Goal: Task Accomplishment & Management: Use online tool/utility

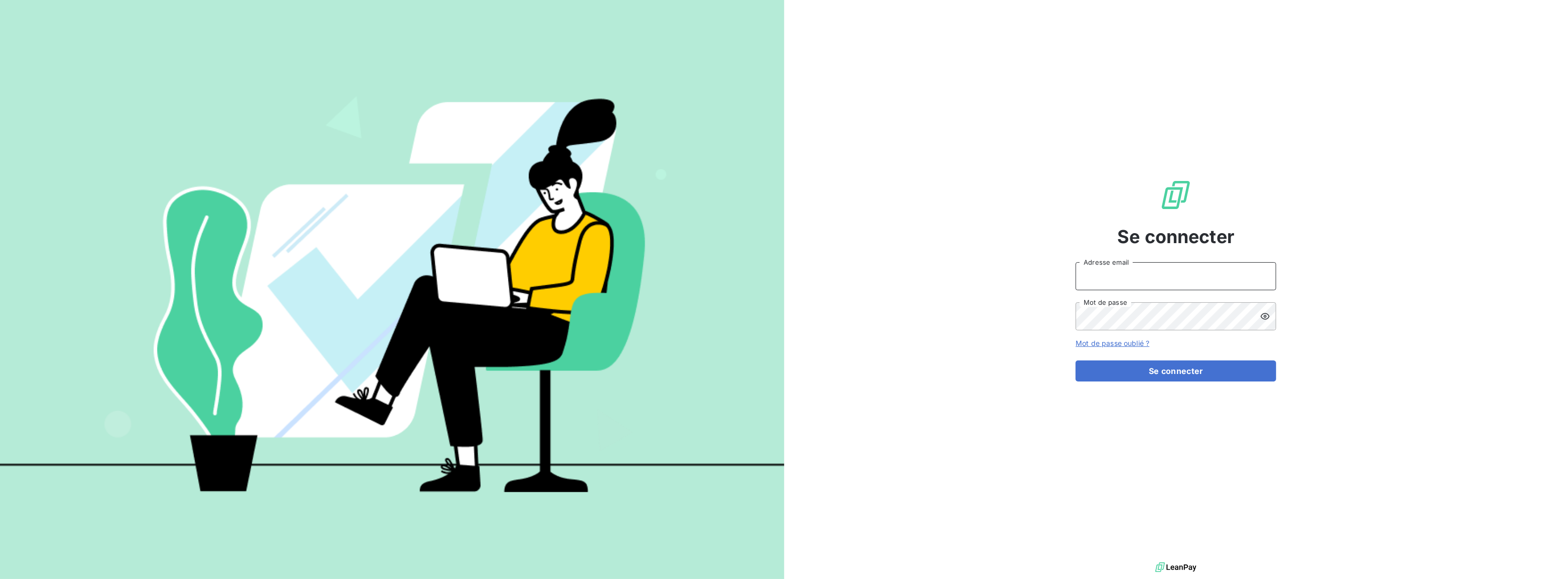
click at [1107, 274] on input "Adresse email" at bounding box center [1175, 276] width 201 height 28
type input "e.desapio@protech-3cr.com"
click at [1075, 360] on button "Se connecter" at bounding box center [1175, 371] width 201 height 21
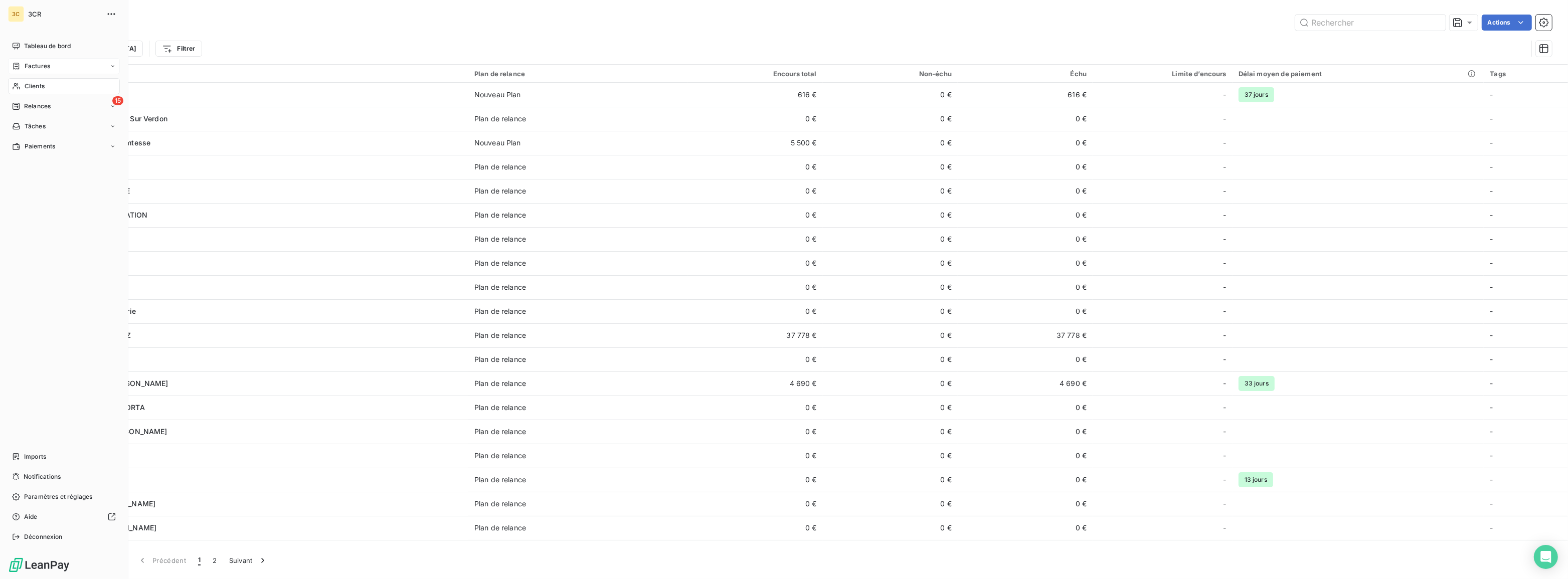
click at [18, 67] on icon at bounding box center [16, 66] width 8 height 8
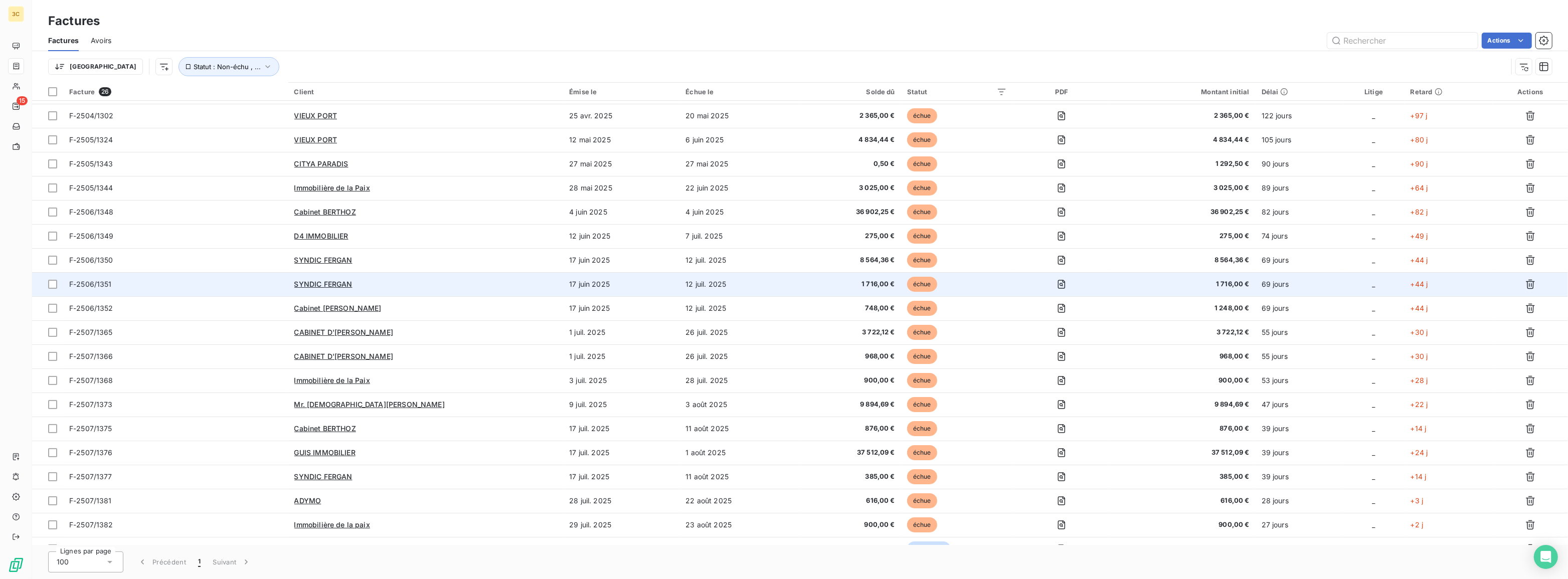
scroll to position [135, 0]
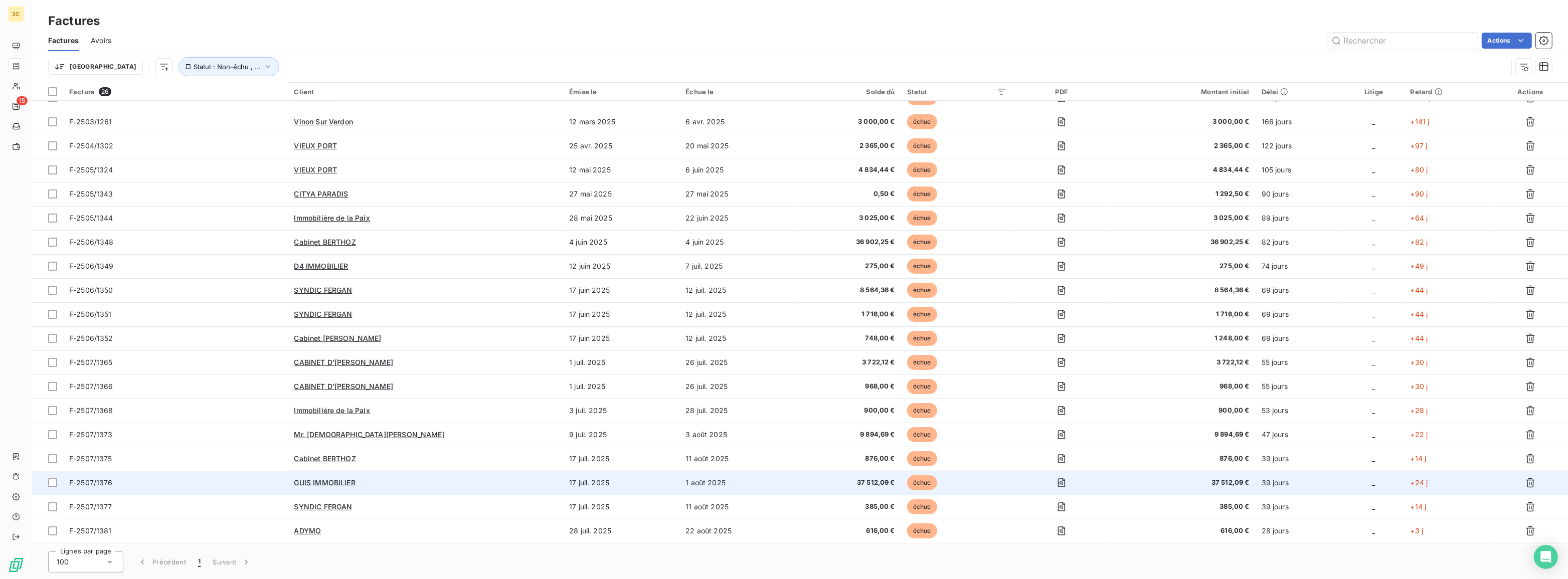
click at [744, 481] on td "1 août 2025" at bounding box center [739, 483] width 119 height 24
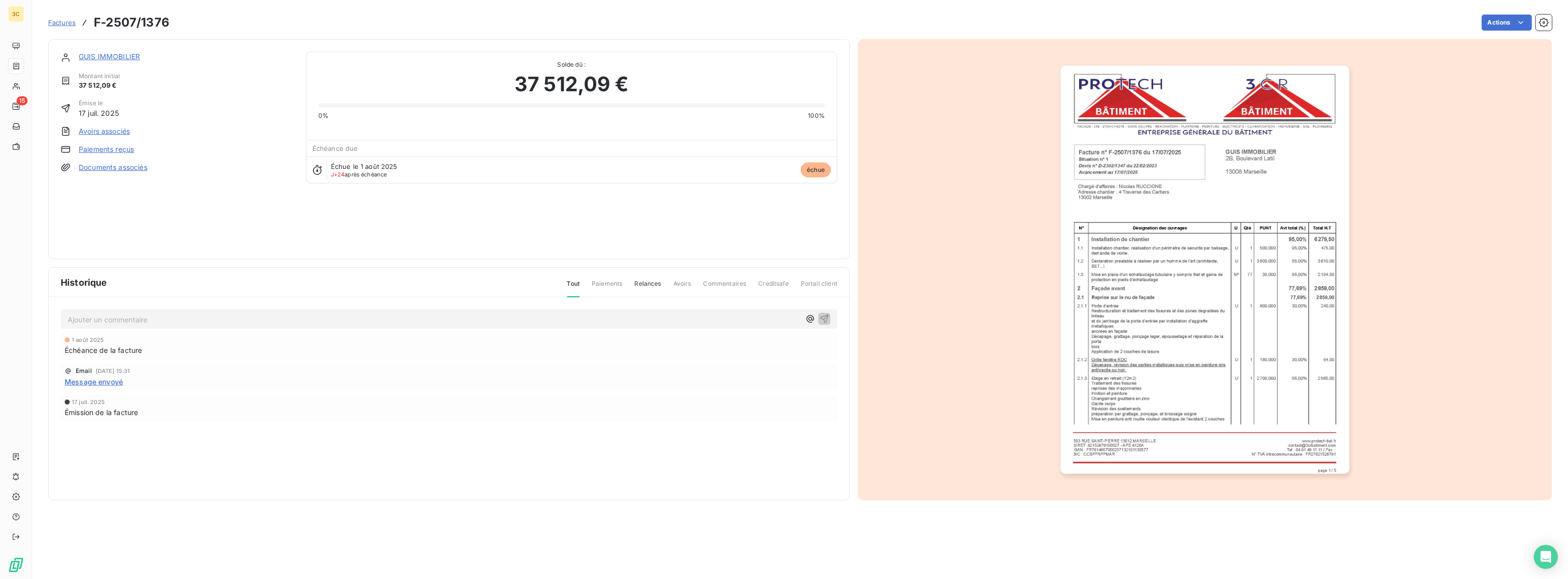
click at [106, 148] on link "Paiements reçus" at bounding box center [105, 149] width 55 height 10
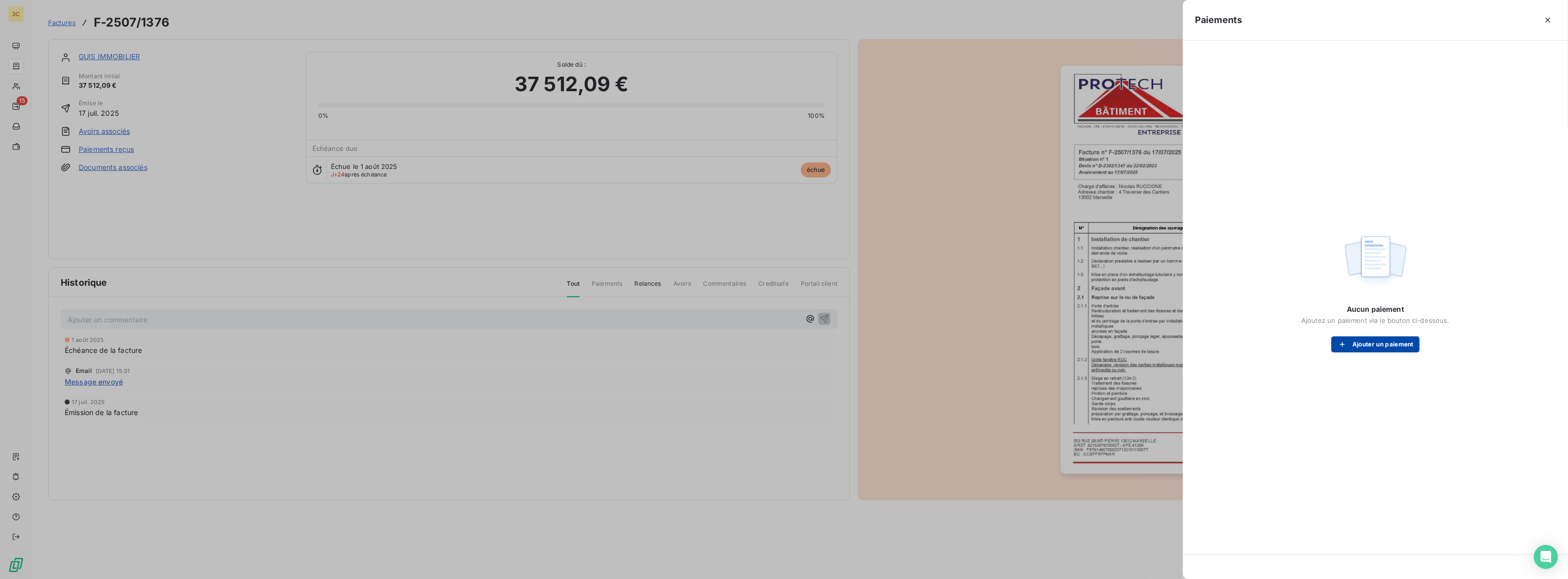
click at [1389, 346] on button "Ajouter un paiement" at bounding box center [1375, 344] width 89 height 16
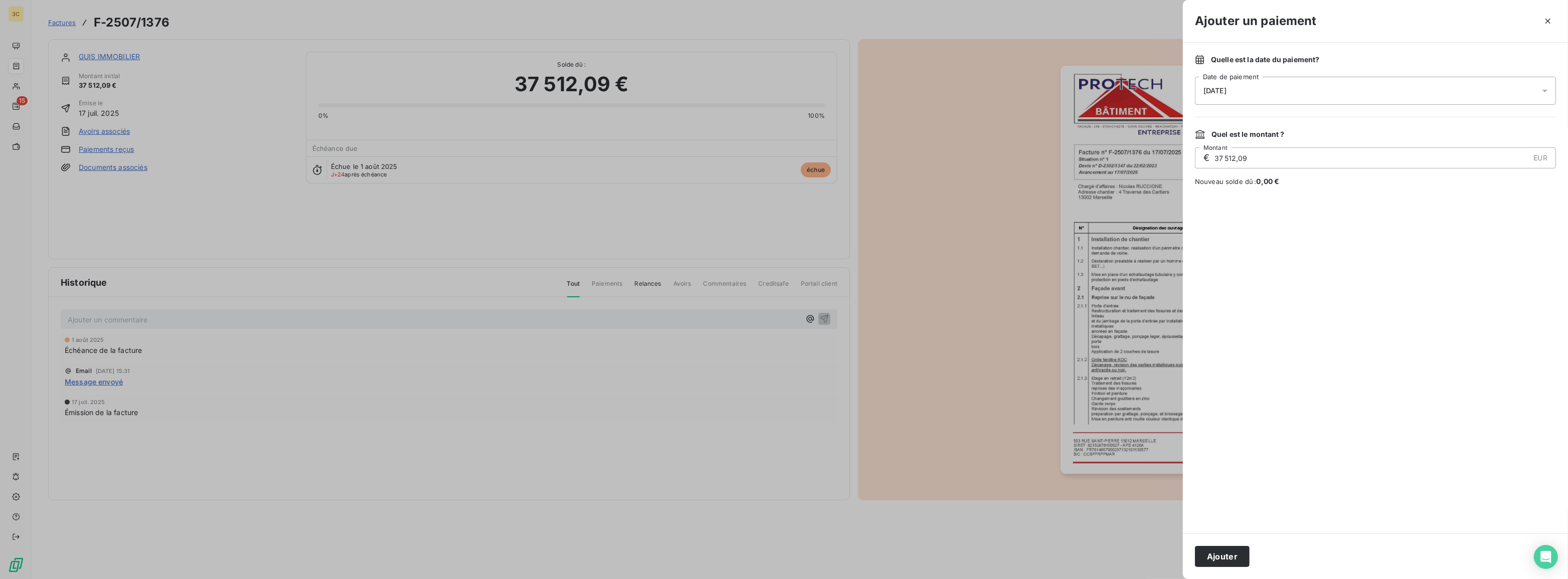
click at [1258, 88] on div "[DATE]" at bounding box center [1375, 91] width 361 height 28
click at [1297, 193] on button "8" at bounding box center [1304, 193] width 20 height 20
click at [1336, 512] on div at bounding box center [1375, 360] width 361 height 323
click at [1231, 557] on button "Ajouter" at bounding box center [1222, 557] width 55 height 21
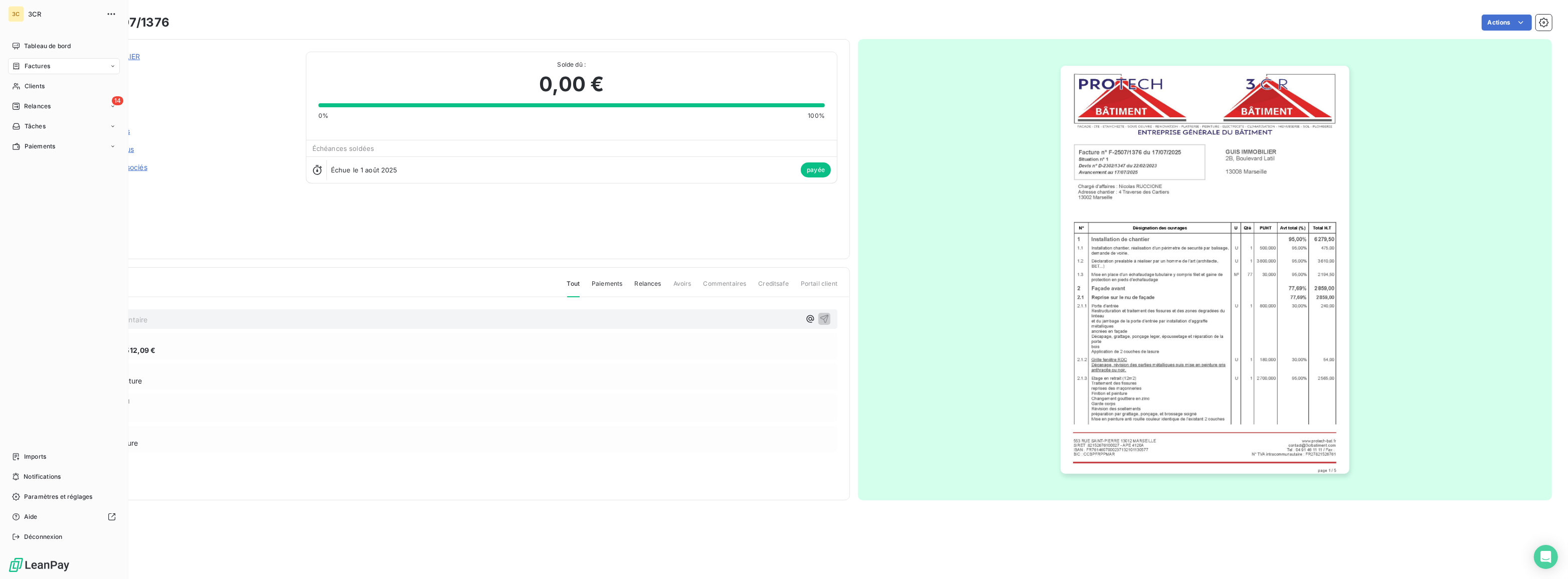
click at [40, 63] on span "Factures" at bounding box center [36, 66] width 25 height 9
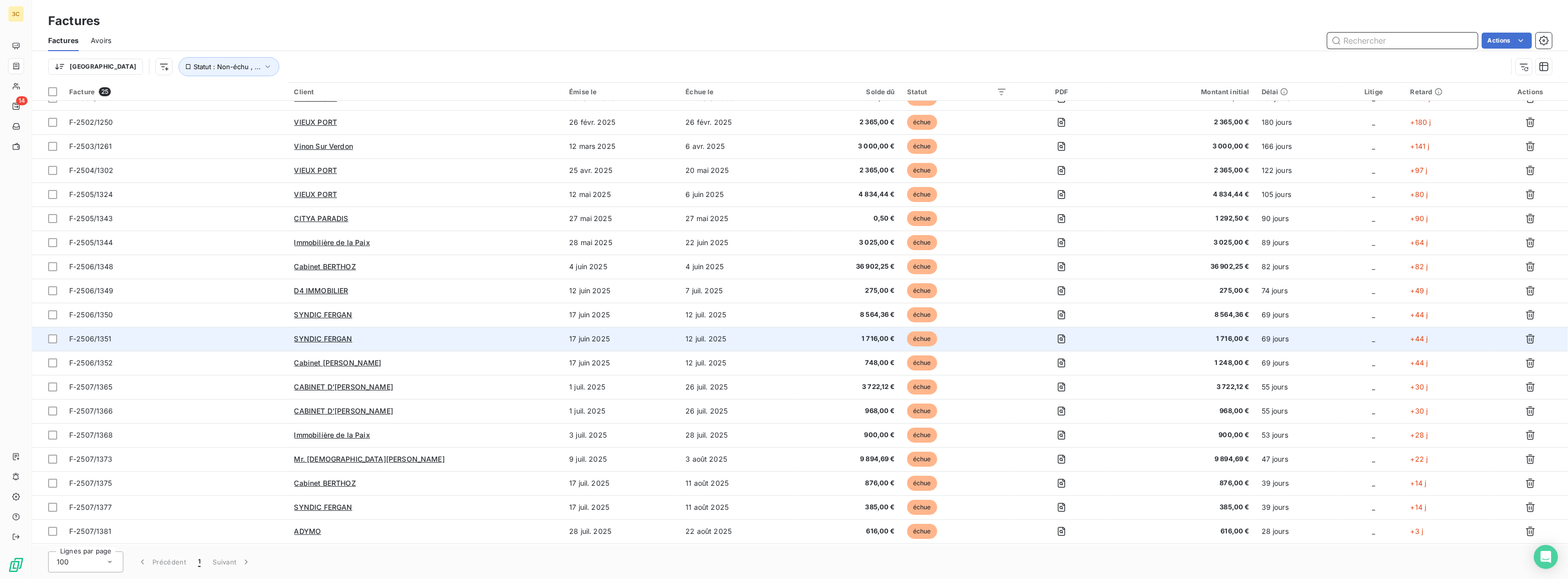
scroll to position [136, 0]
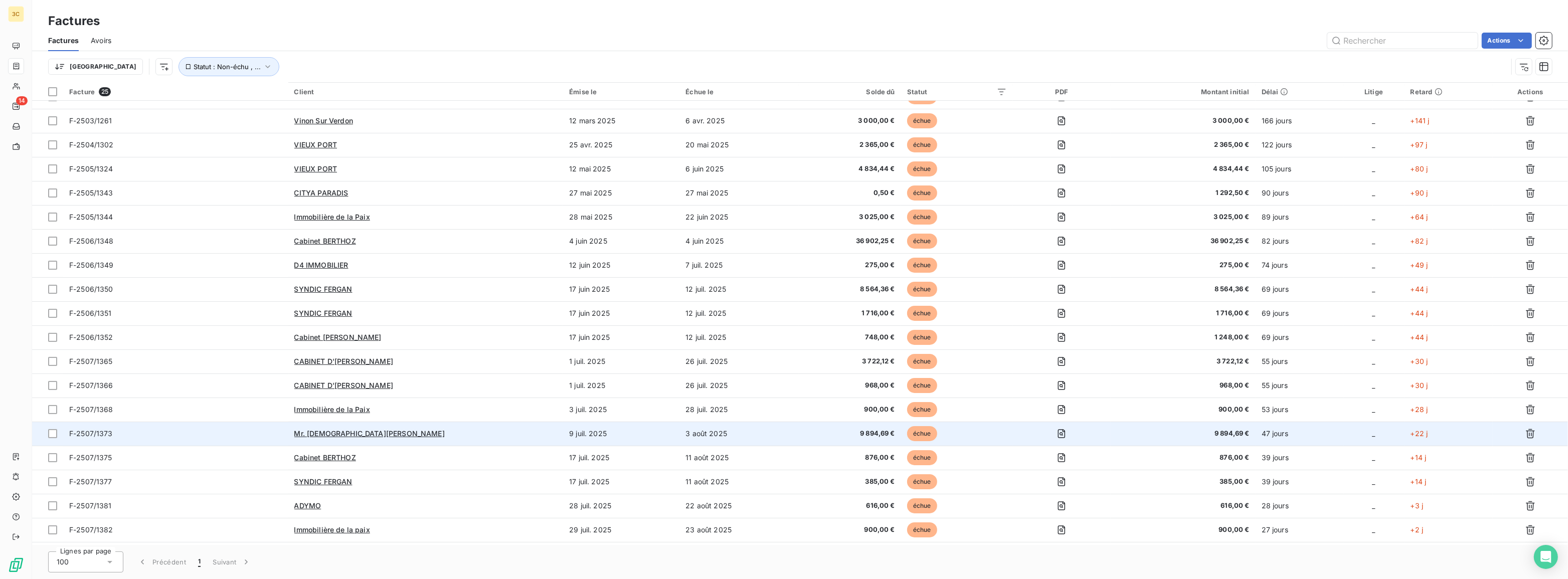
click at [771, 430] on td "3 août 2025" at bounding box center [739, 434] width 119 height 24
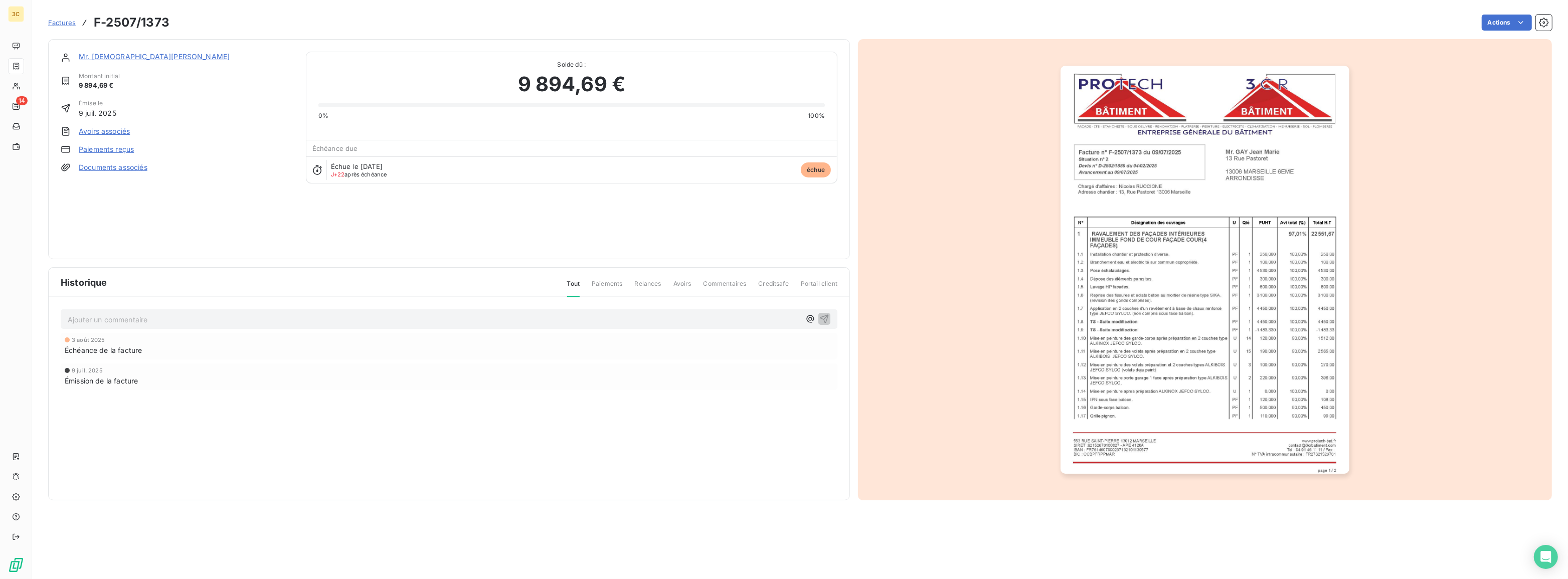
click at [103, 153] on link "Paiements reçus" at bounding box center [105, 149] width 55 height 10
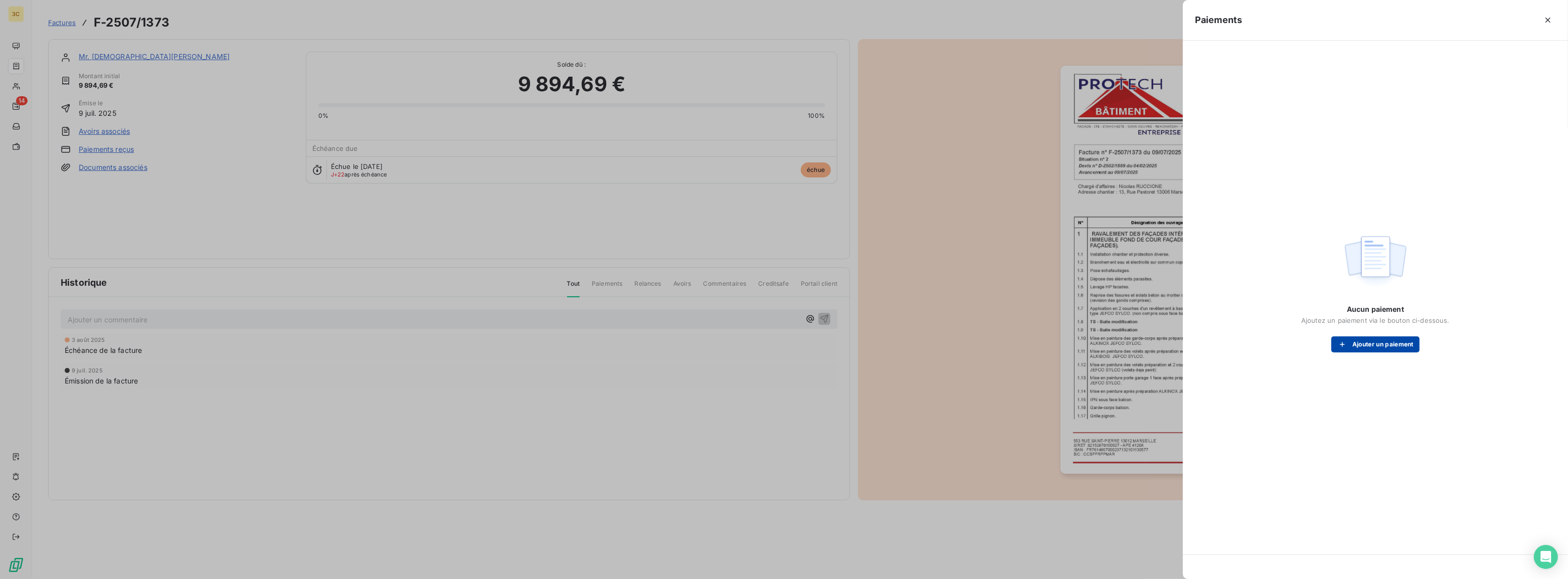
click at [1363, 345] on button "Ajouter un paiement" at bounding box center [1375, 344] width 89 height 16
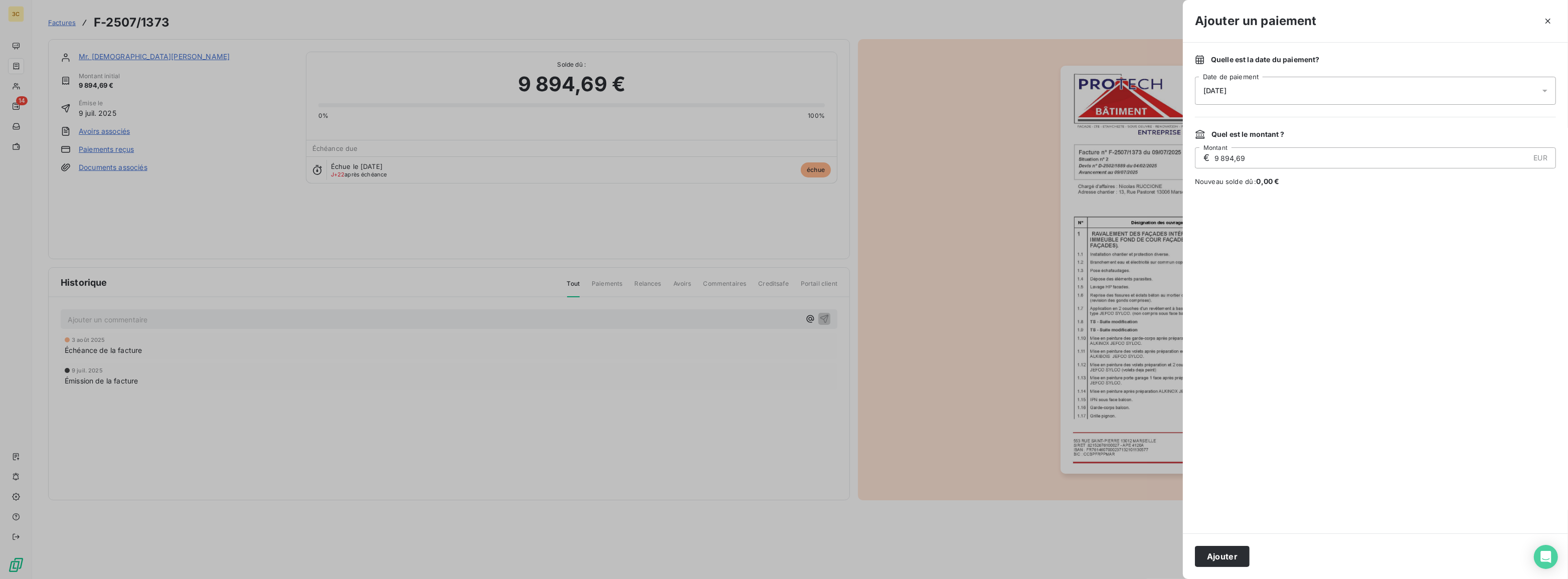
click at [1224, 90] on span "[DATE]" at bounding box center [1214, 91] width 23 height 8
click at [1304, 181] on button "1" at bounding box center [1304, 174] width 20 height 20
click at [1436, 199] on div at bounding box center [1375, 360] width 361 height 323
click at [1264, 149] on input "9 894,69" at bounding box center [1371, 157] width 315 height 20
drag, startPoint x: 1264, startPoint y: 149, endPoint x: 1183, endPoint y: 149, distance: 81.0
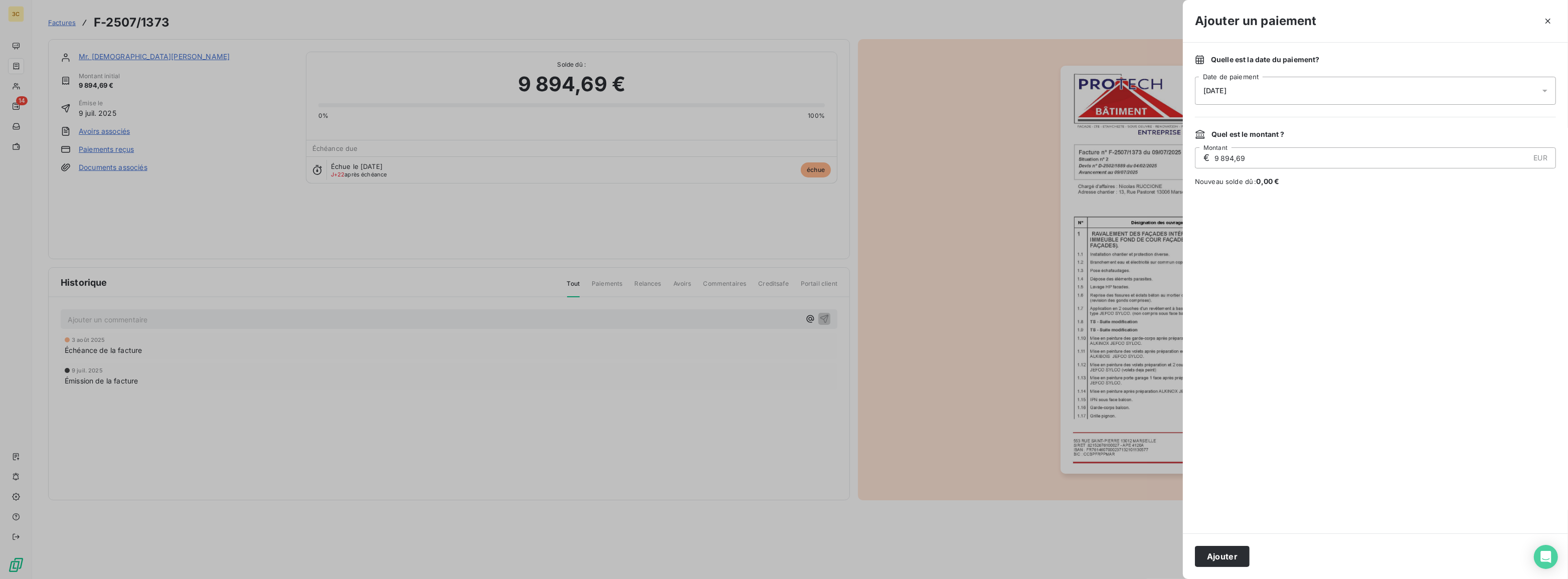
click at [1183, 149] on div "Quelle est la date du paiement ? [DATE] Date de paiement Quel est le montant ? …" at bounding box center [1375, 289] width 385 height 491
type input "4 000,00"
click at [1224, 553] on button "Ajouter" at bounding box center [1222, 557] width 55 height 21
click at [1224, 553] on div "Ajouter un paiement Quelle est la date du paiement ? [DATE] Date de paiement Qu…" at bounding box center [1375, 290] width 385 height 579
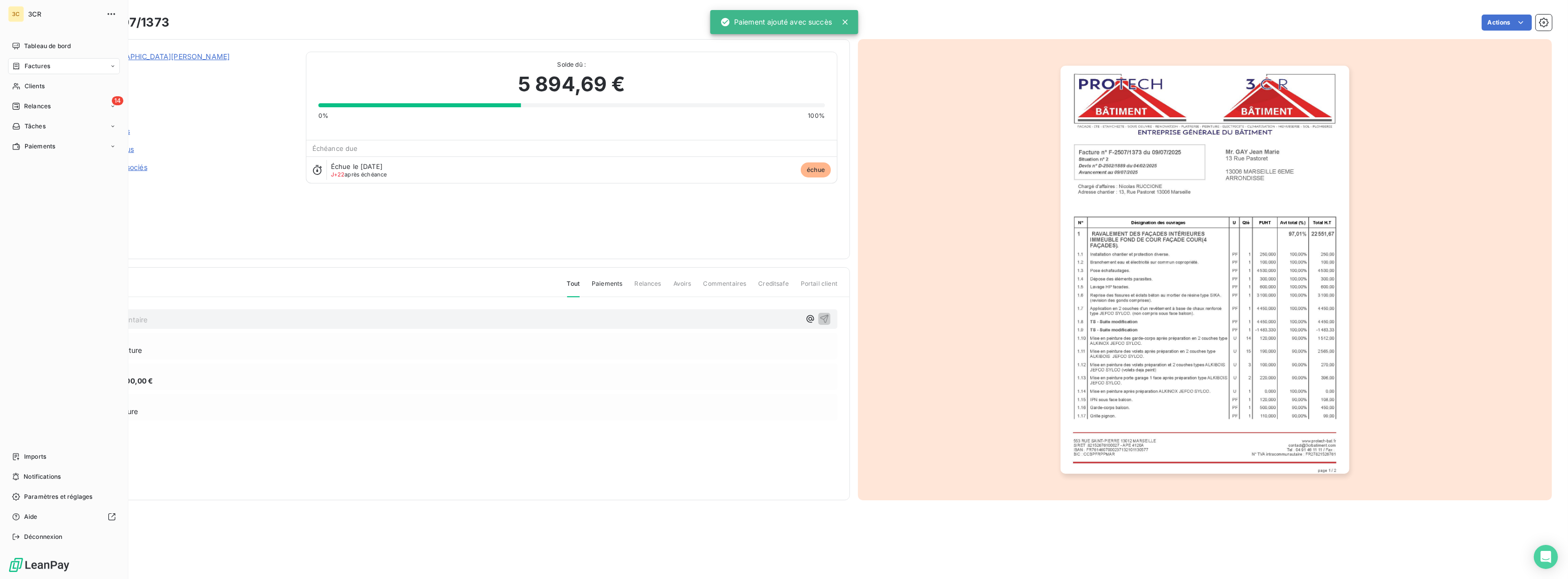
click at [30, 68] on span "Factures" at bounding box center [36, 66] width 25 height 9
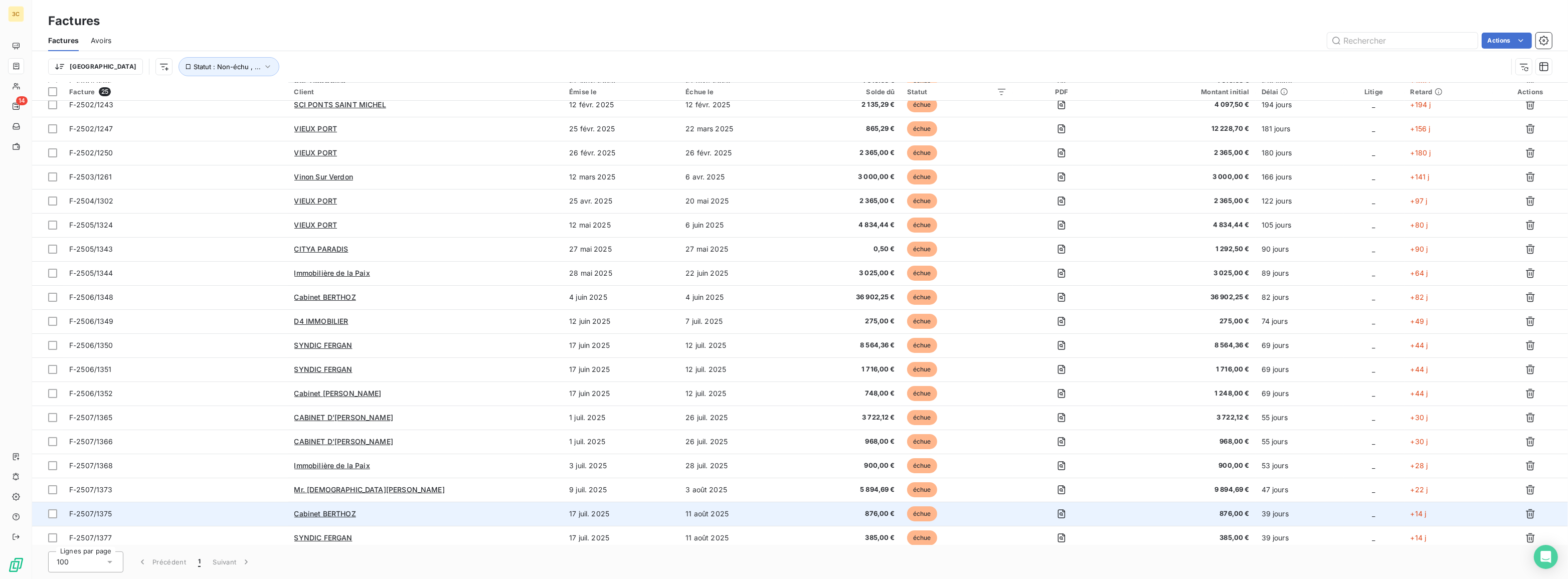
scroll to position [157, 0]
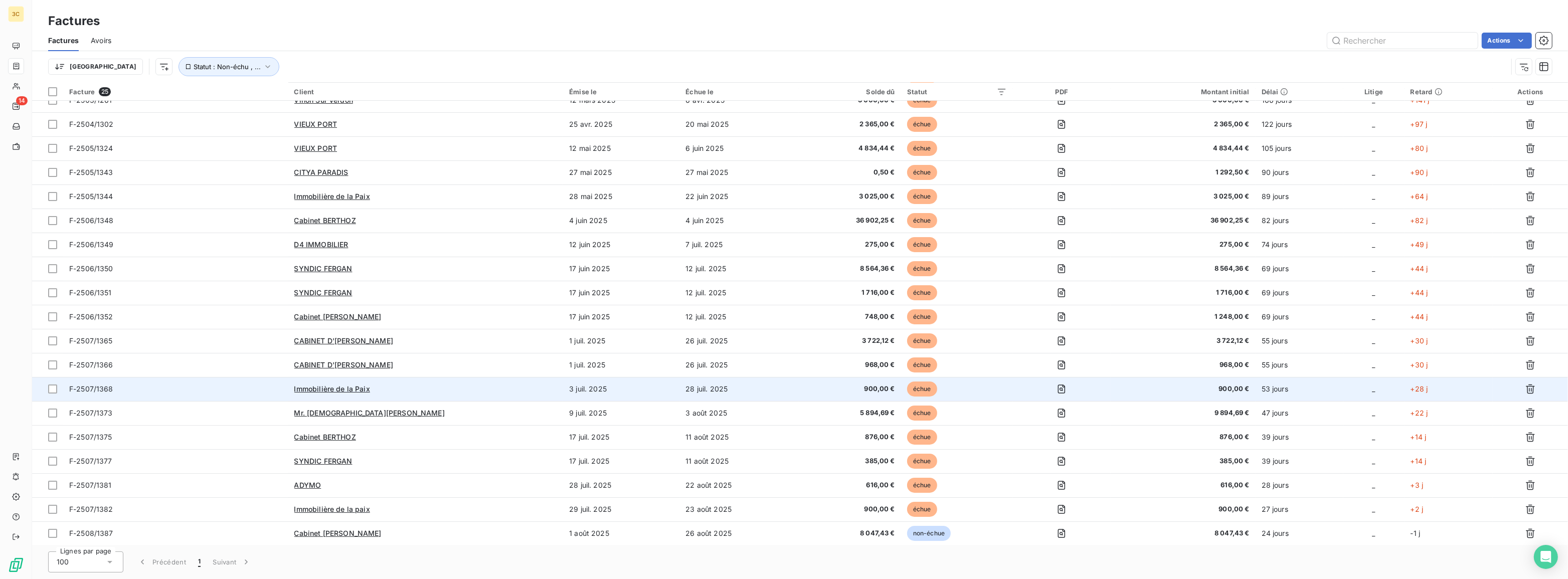
click at [546, 395] on td "Immobilière de la Paix" at bounding box center [426, 389] width 275 height 24
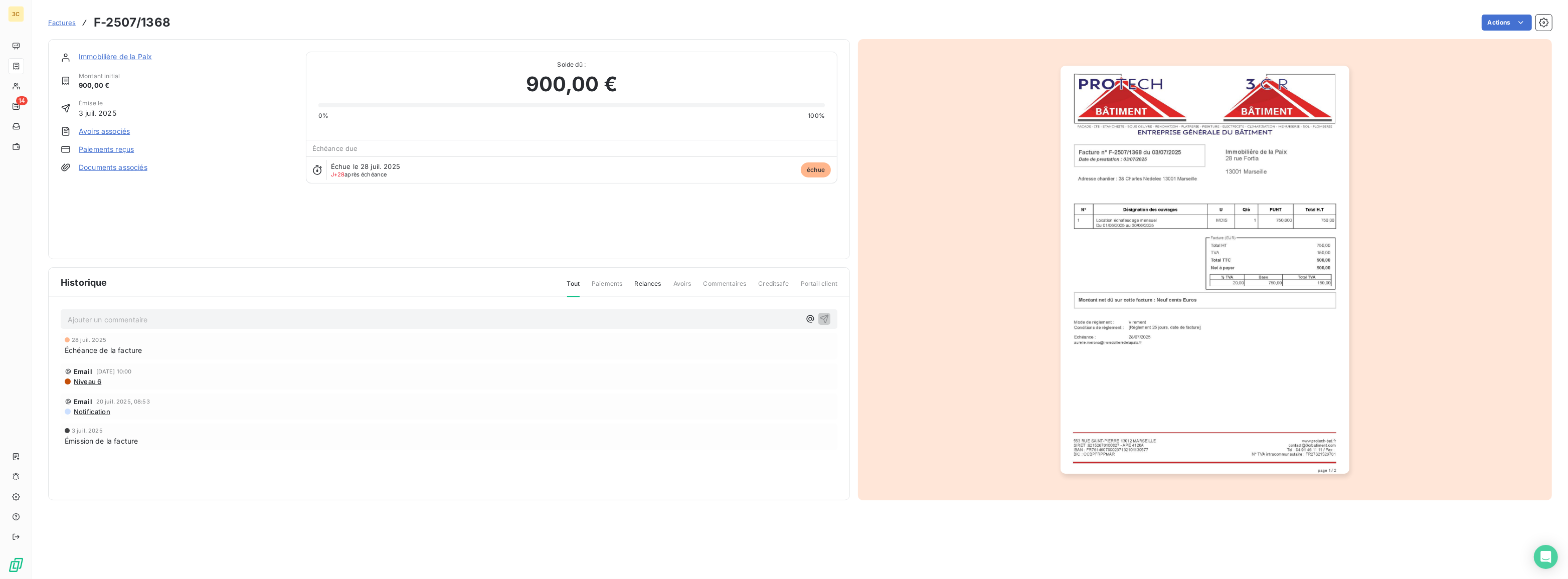
click at [95, 150] on link "Paiements reçus" at bounding box center [105, 149] width 55 height 10
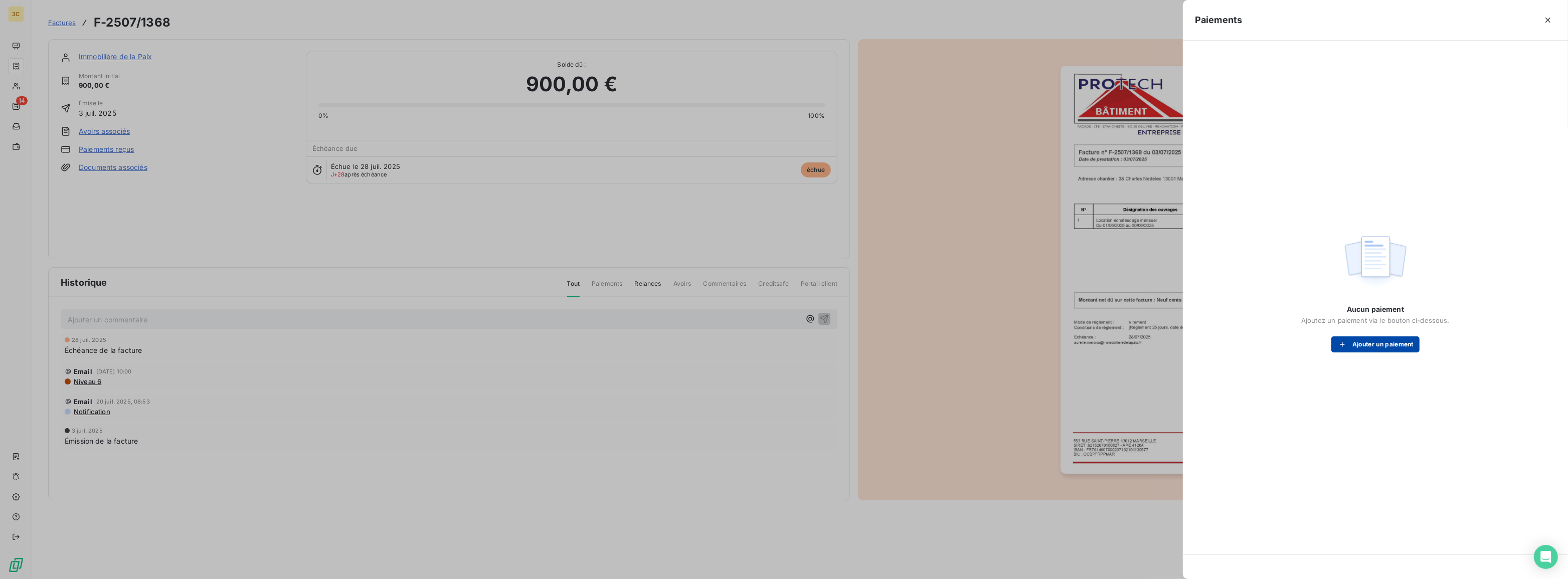
click at [1362, 346] on button "Ajouter un paiement" at bounding box center [1375, 344] width 89 height 16
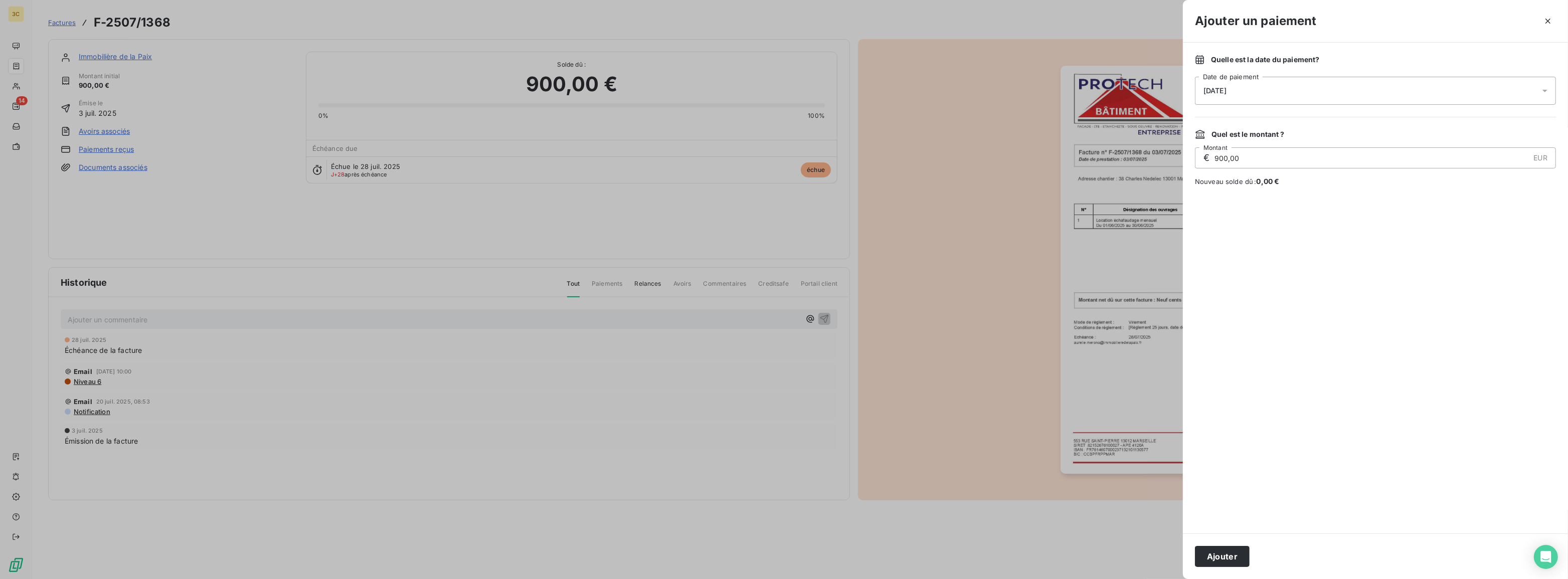
click at [1226, 87] on span "[DATE]" at bounding box center [1214, 91] width 23 height 8
click at [1222, 193] on button "4" at bounding box center [1224, 193] width 20 height 20
click at [1220, 555] on button "Ajouter" at bounding box center [1222, 557] width 55 height 21
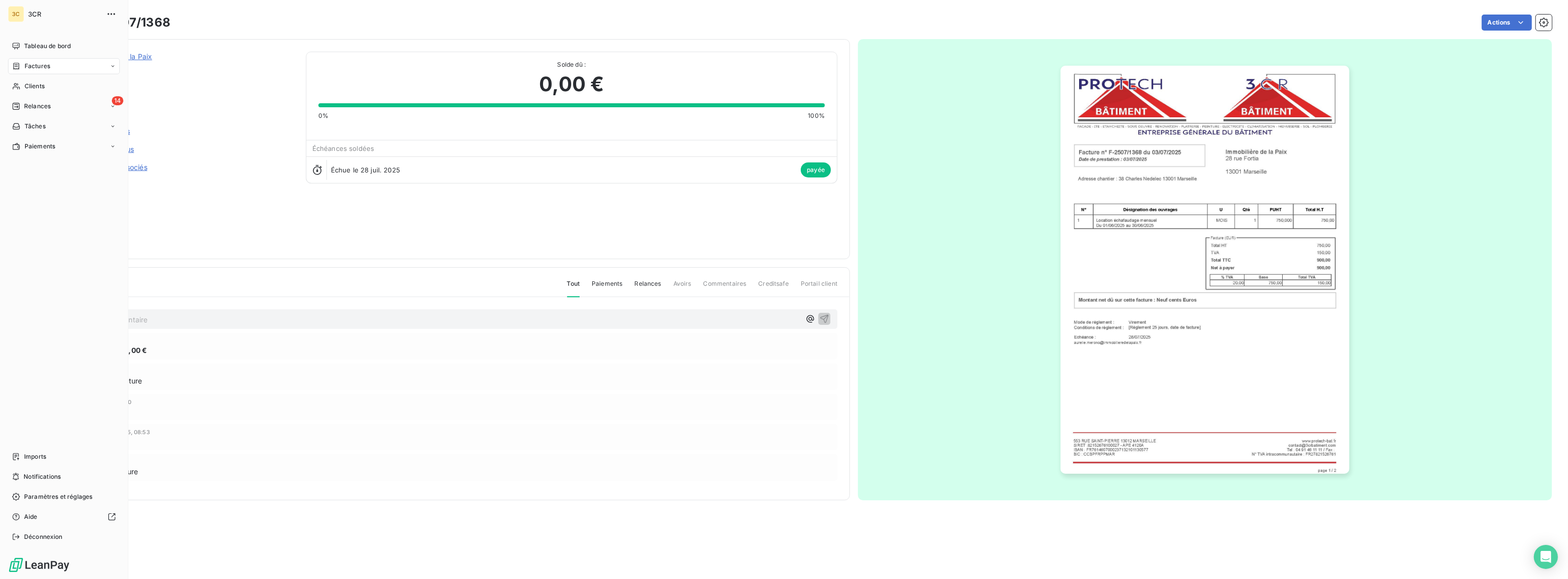
click at [20, 65] on icon at bounding box center [16, 66] width 8 height 8
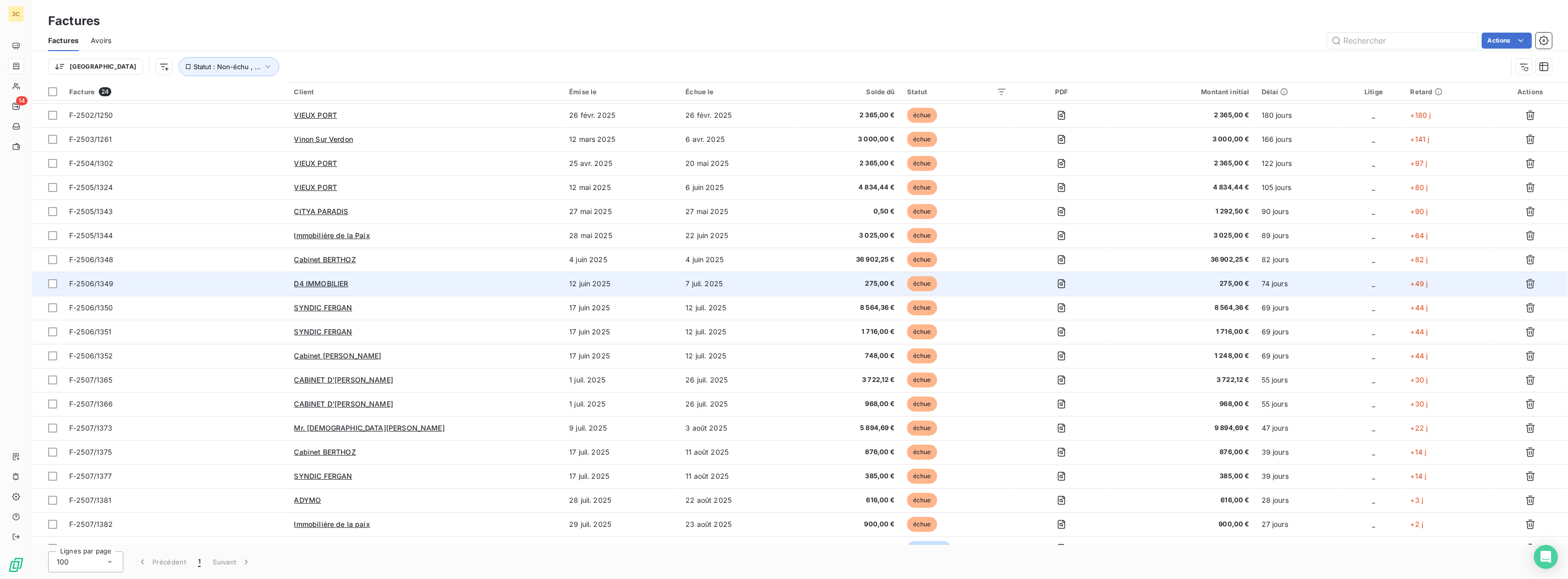
scroll to position [133, 0]
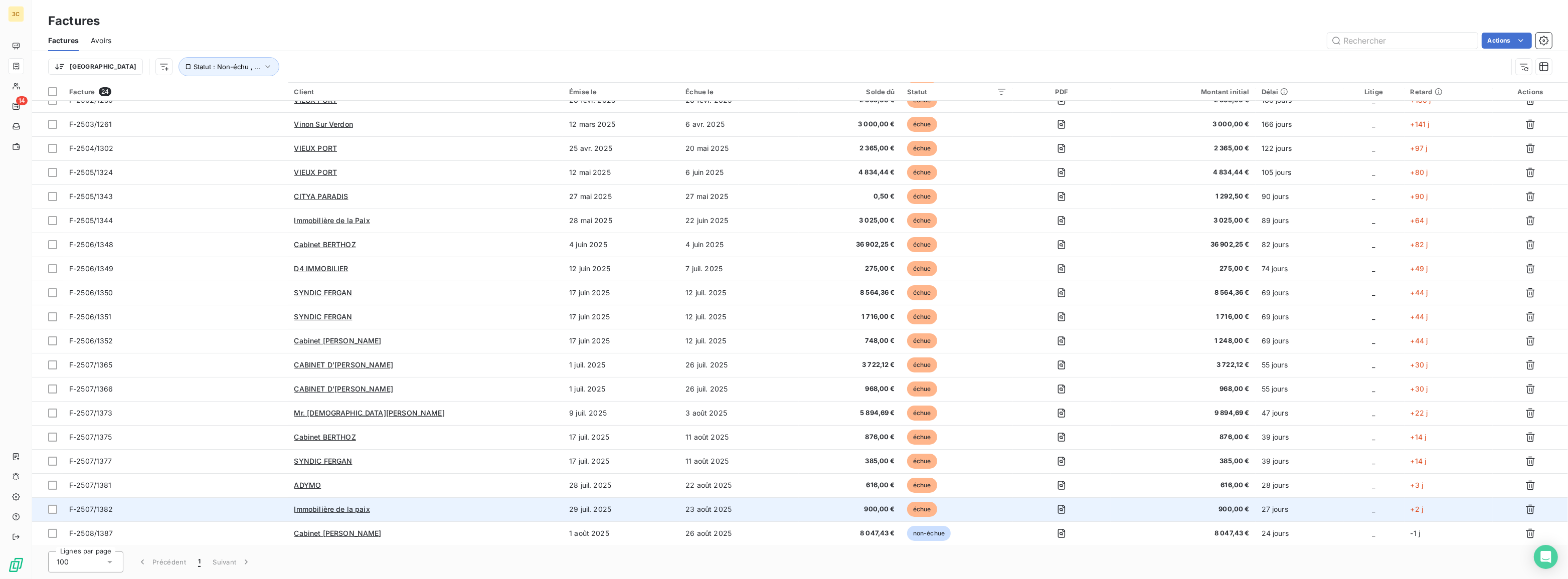
click at [707, 512] on td "23 août 2025" at bounding box center [739, 510] width 119 height 24
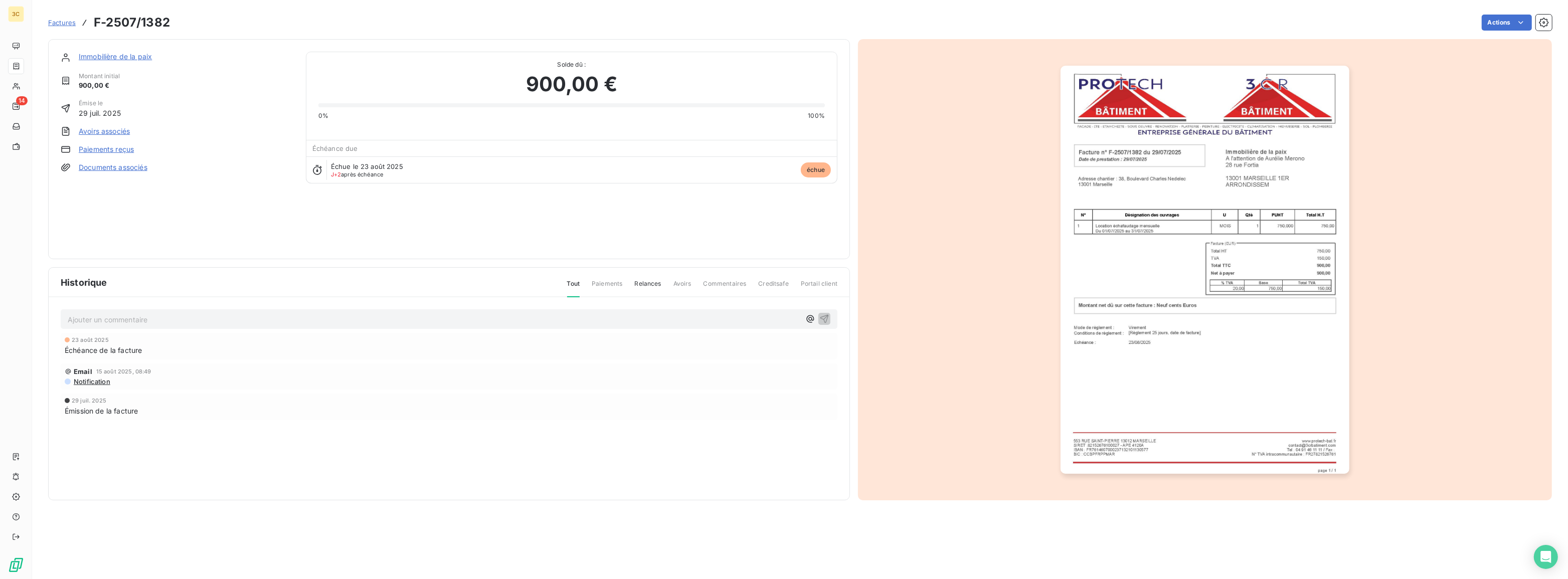
click at [92, 148] on link "Paiements reçus" at bounding box center [105, 149] width 55 height 10
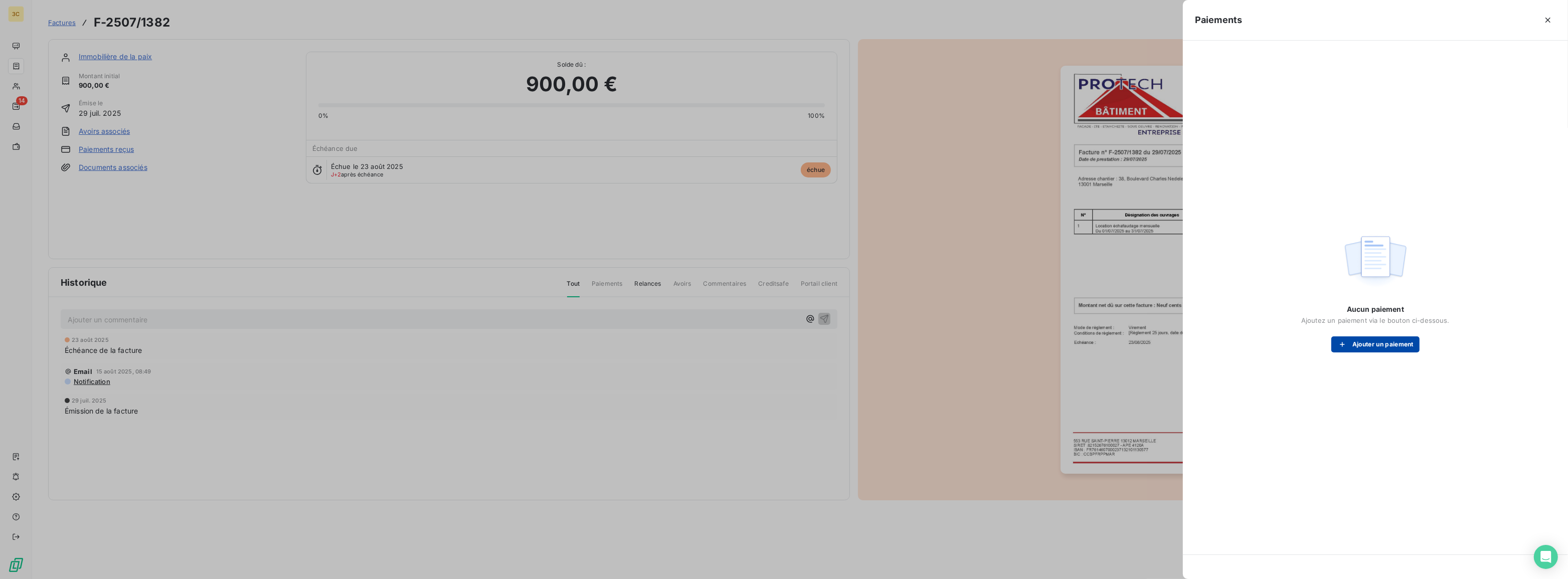
click at [1394, 348] on button "Ajouter un paiement" at bounding box center [1375, 344] width 89 height 16
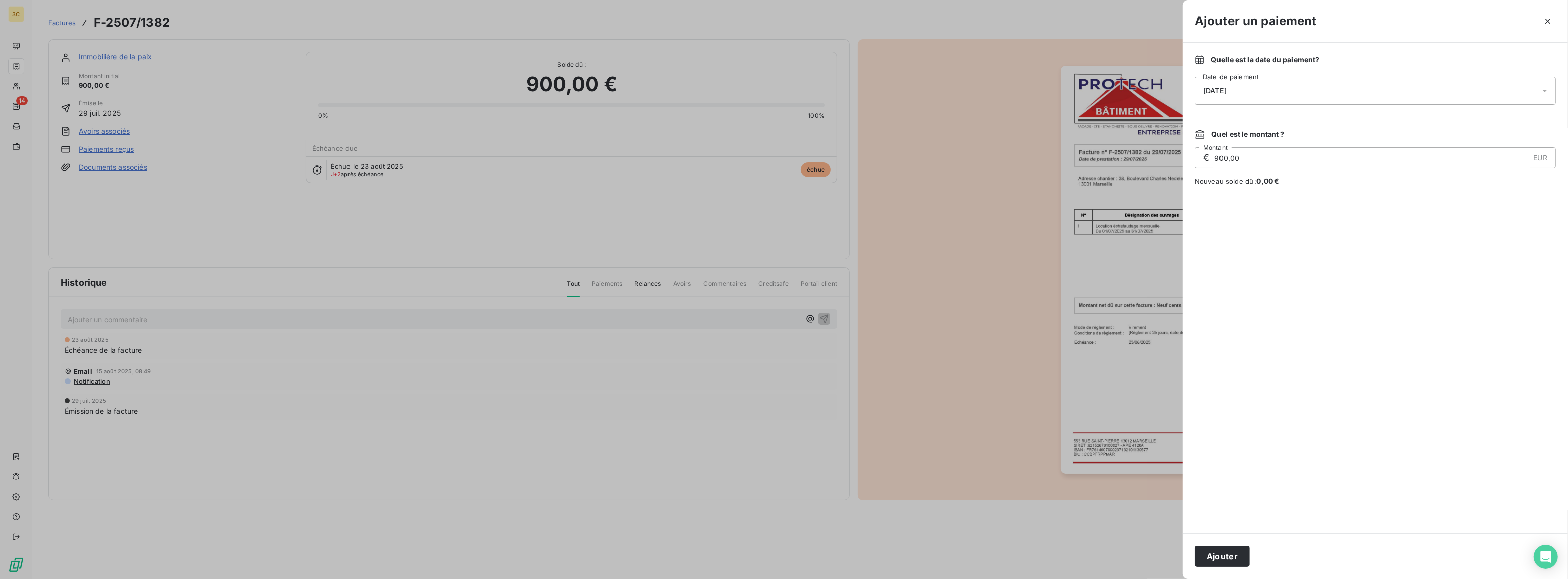
click at [1274, 92] on div "[DATE]" at bounding box center [1375, 91] width 361 height 28
click at [1226, 193] on button "4" at bounding box center [1224, 193] width 20 height 20
click at [1217, 562] on button "Ajouter" at bounding box center [1222, 557] width 55 height 21
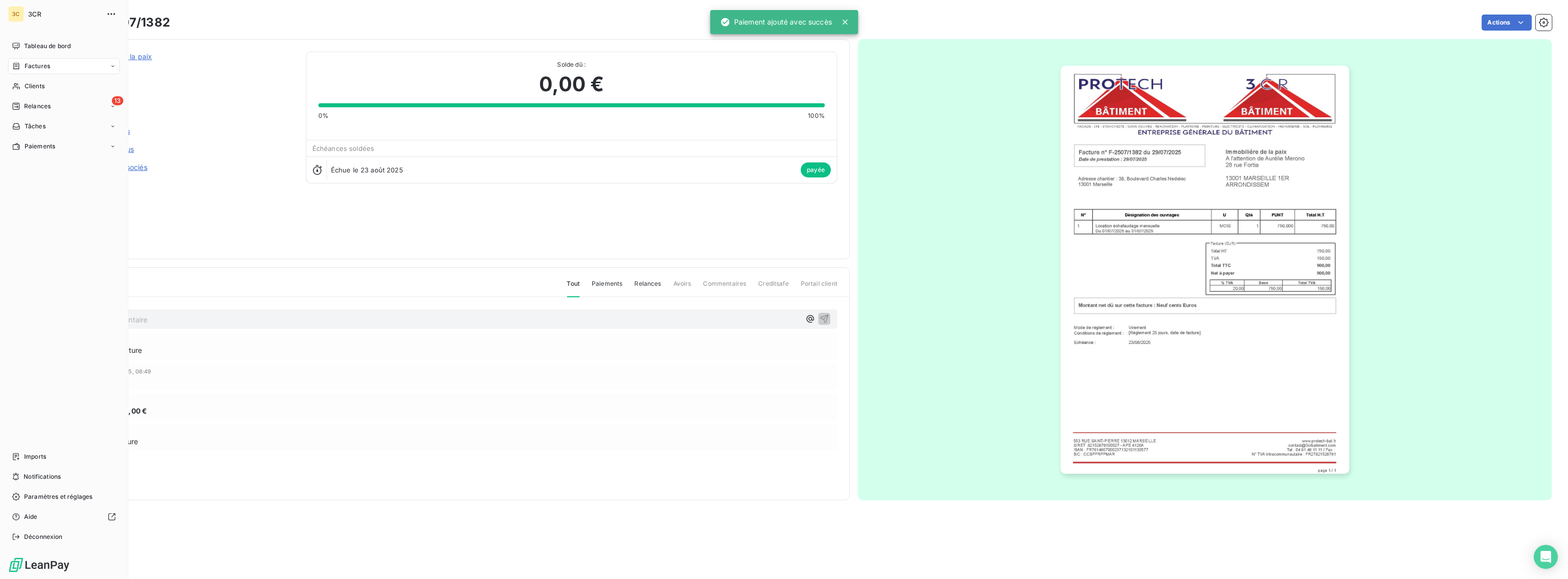
click at [12, 70] on div "Factures" at bounding box center [31, 66] width 38 height 9
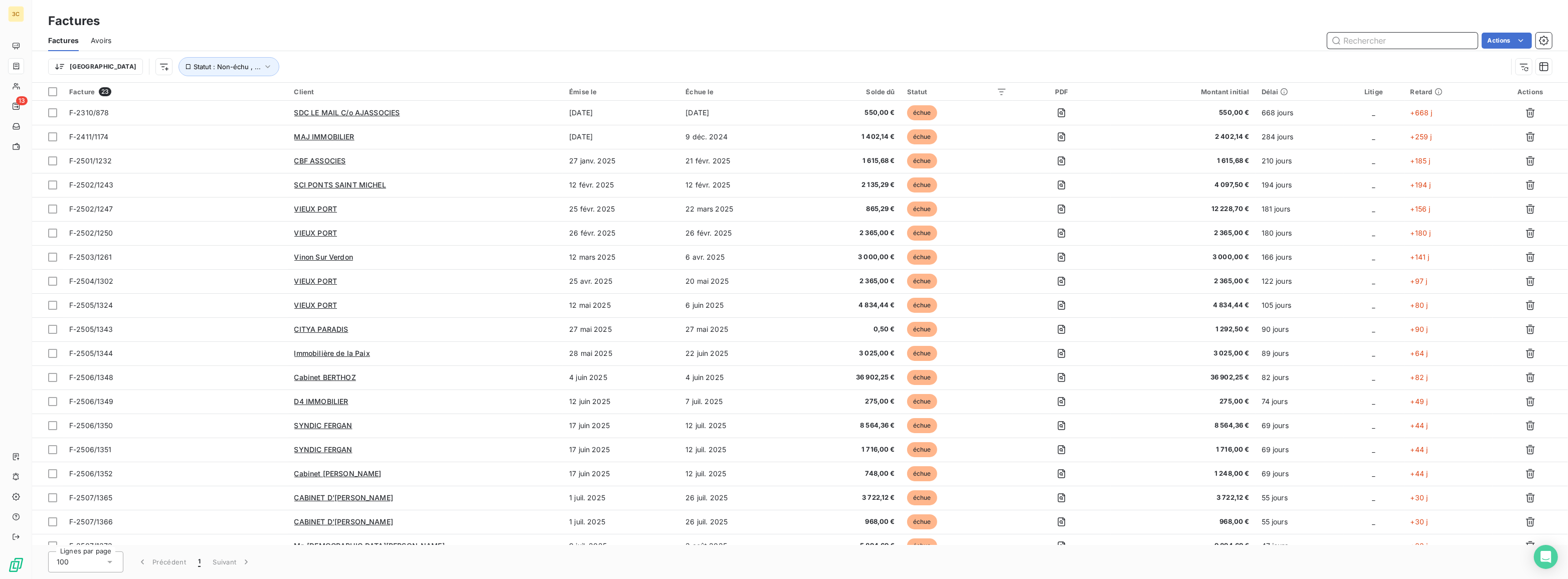
scroll to position [109, 0]
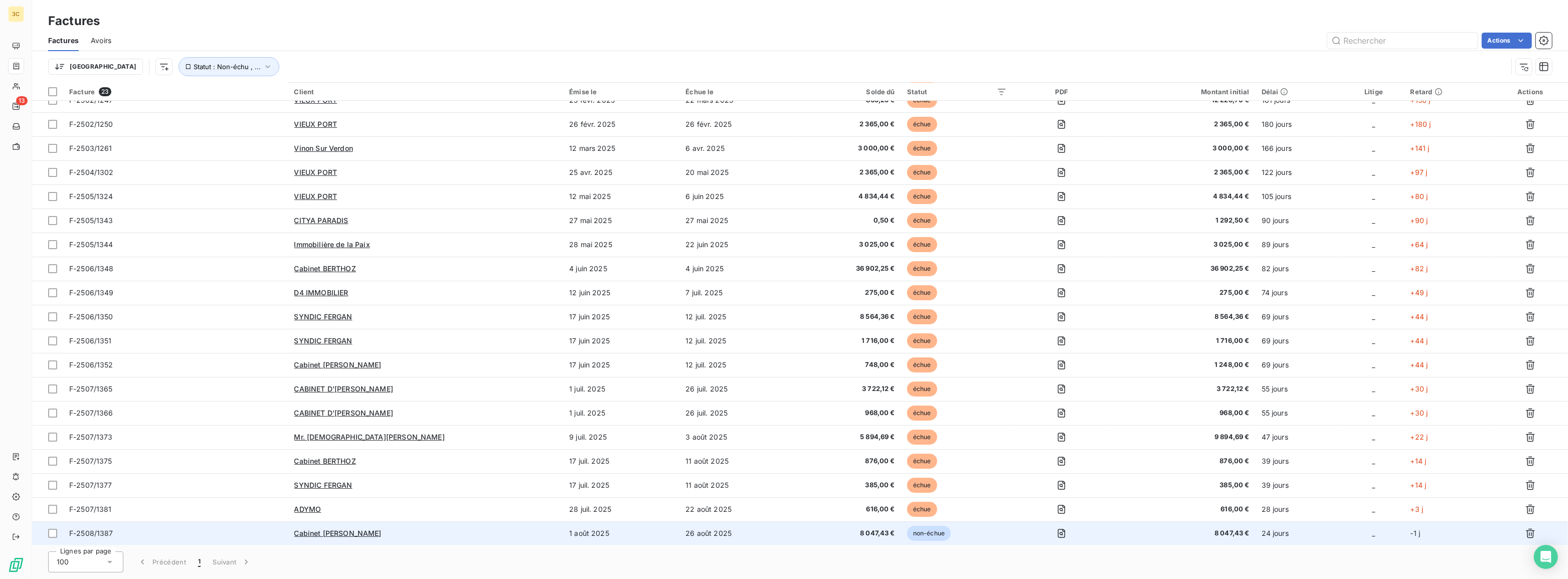
click at [805, 534] on span "8 047,43 €" at bounding box center [849, 533] width 91 height 10
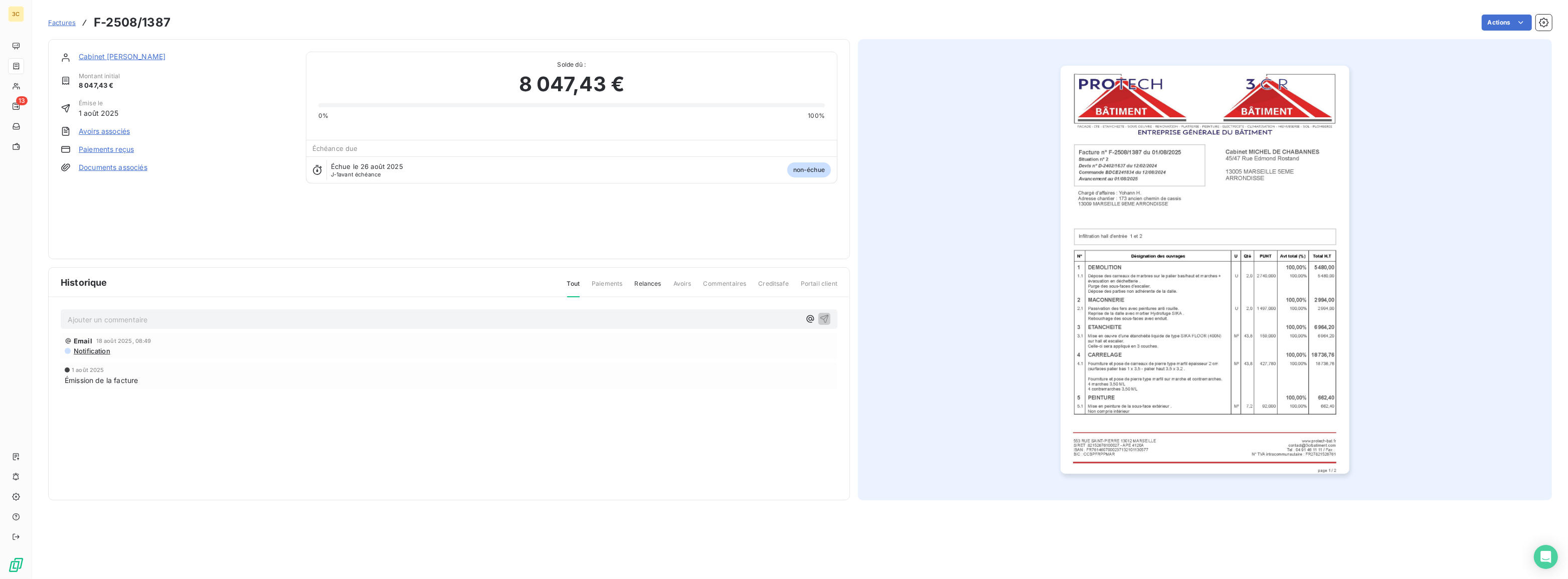
click at [77, 151] on div "Paiements reçus" at bounding box center [177, 149] width 233 height 10
click at [107, 152] on link "Paiements reçus" at bounding box center [105, 149] width 55 height 10
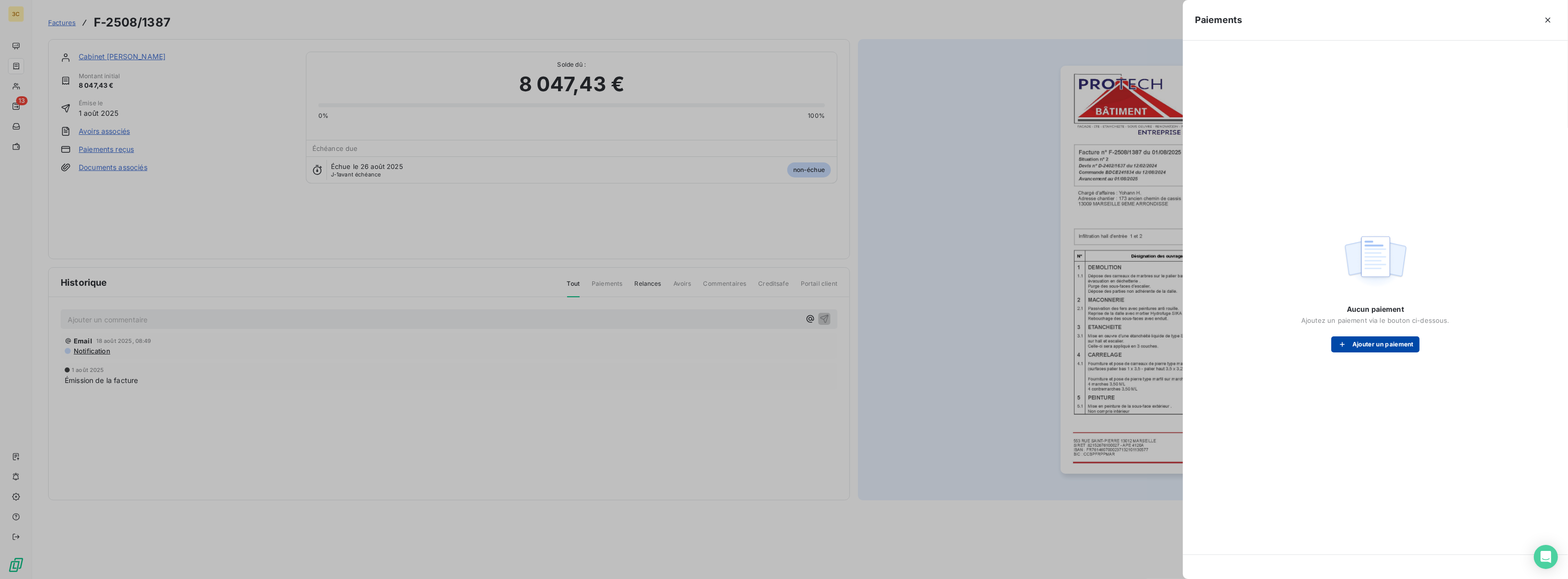
click at [1362, 341] on button "Ajouter un paiement" at bounding box center [1375, 344] width 89 height 16
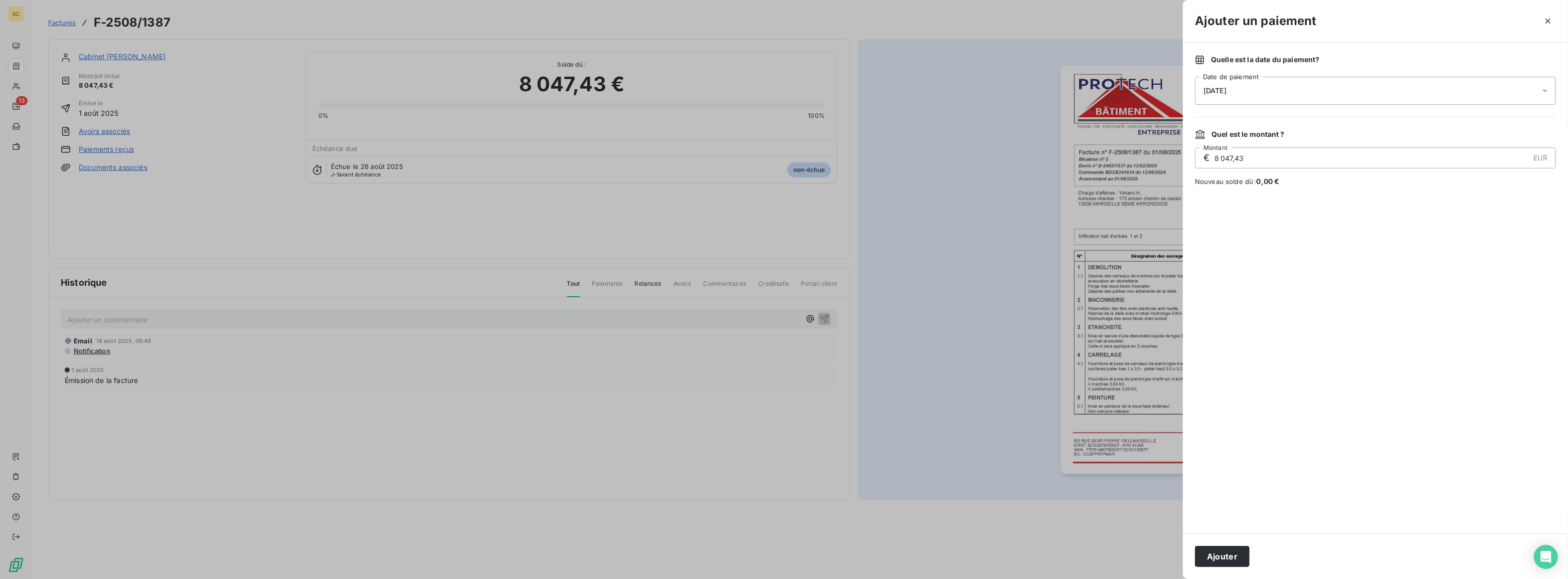
click at [1257, 91] on div "[DATE]" at bounding box center [1375, 91] width 361 height 28
click at [1211, 87] on span "[DATE]" at bounding box center [1214, 91] width 23 height 8
click at [1206, 90] on span "[DATE]" at bounding box center [1214, 91] width 23 height 8
click at [1307, 177] on button "1" at bounding box center [1304, 174] width 20 height 20
click at [1221, 550] on button "Ajouter" at bounding box center [1222, 557] width 55 height 21
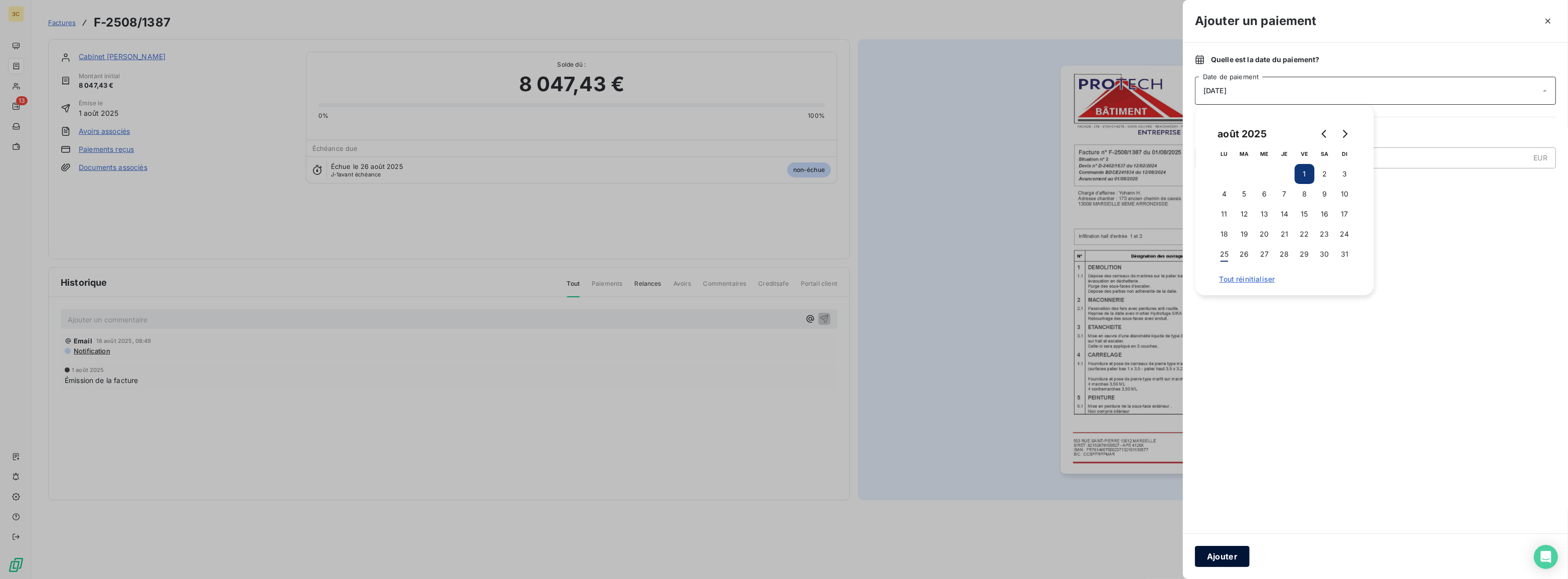
click at [1221, 550] on div "Ajouter un paiement Quelle est la date du paiement ? [DATE] Date de paiement Qu…" at bounding box center [1375, 290] width 385 height 579
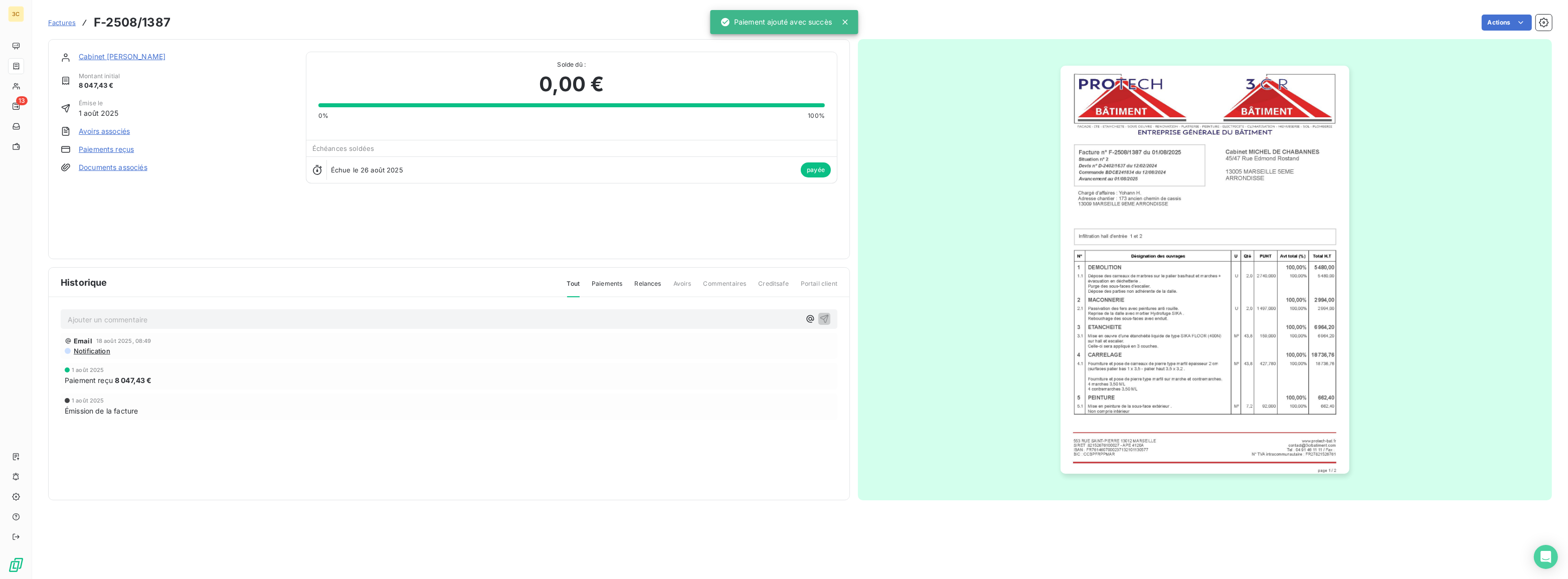
click at [1054, 26] on div "Actions" at bounding box center [867, 22] width 1369 height 16
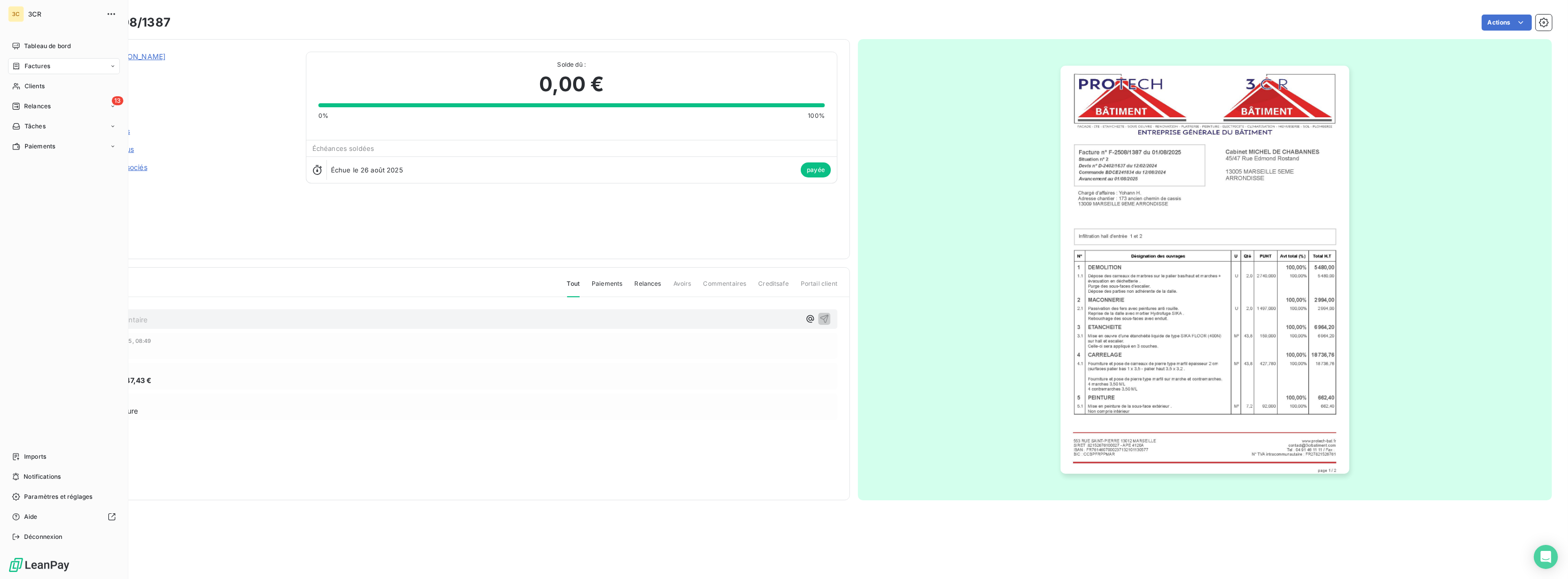
click at [45, 72] on div "Factures" at bounding box center [64, 65] width 112 height 16
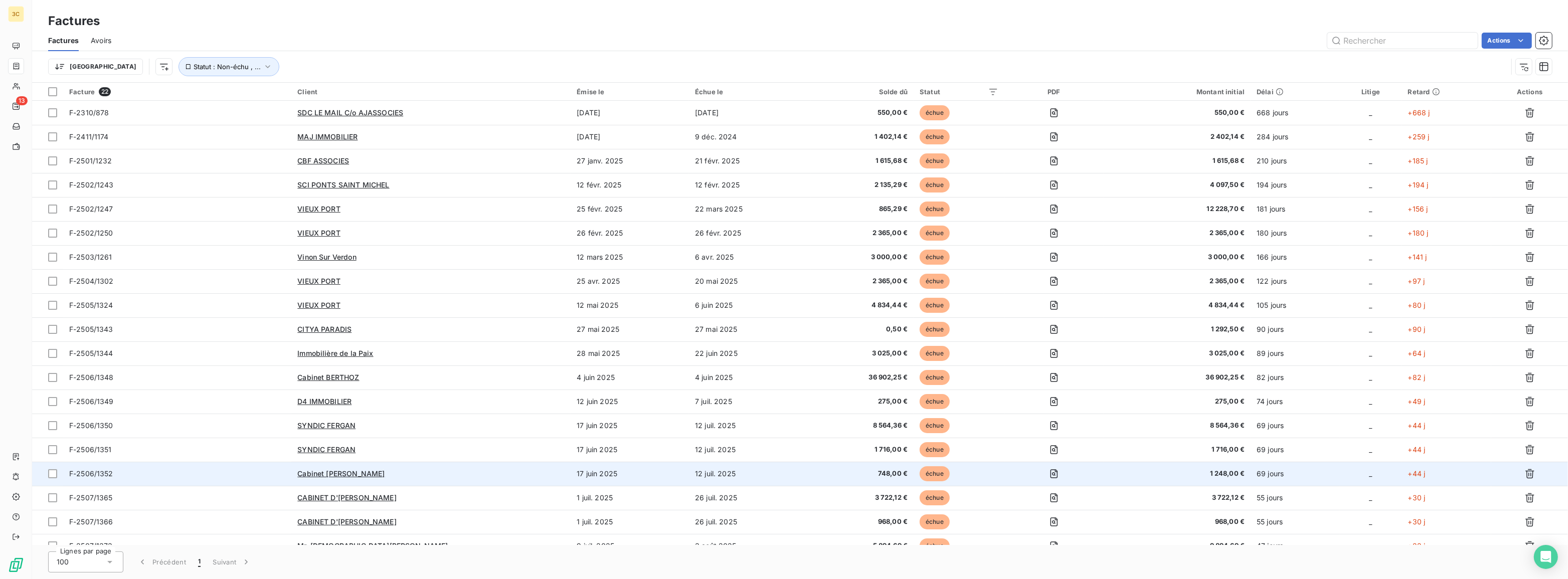
click at [857, 482] on td "748,00 €" at bounding box center [861, 474] width 104 height 24
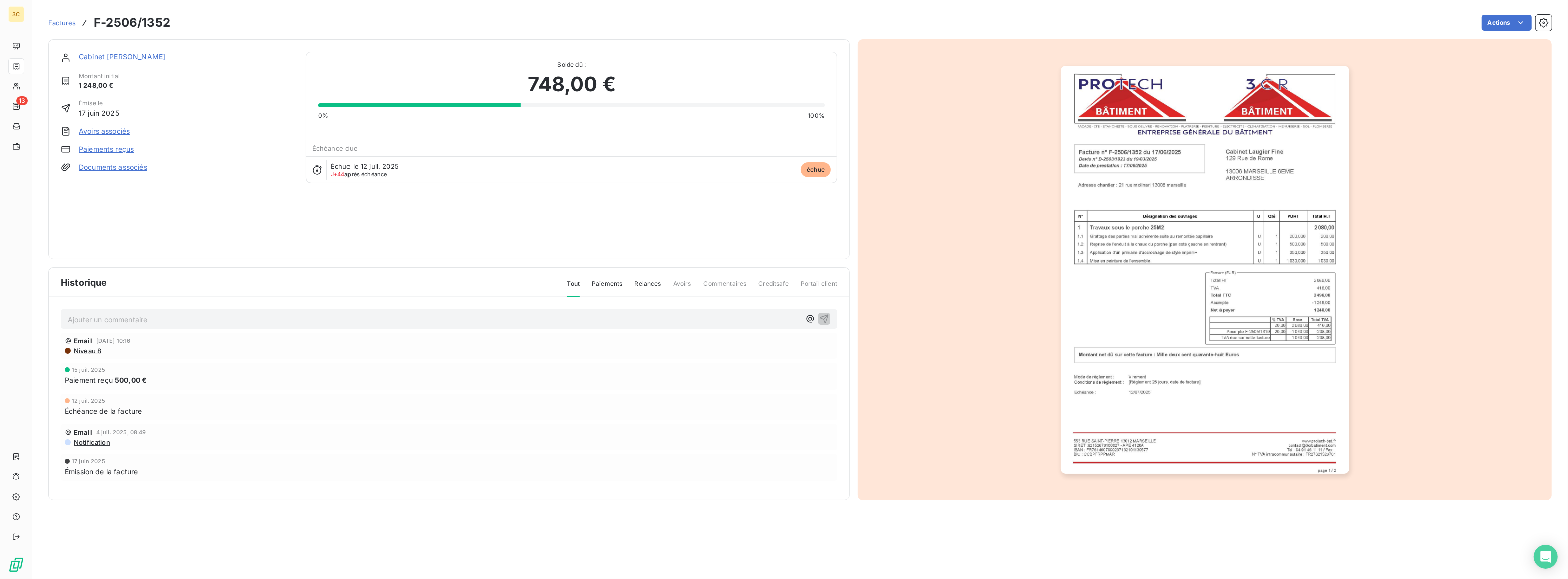
click at [126, 154] on div "Cabinet Laugier Fine Montant initial 1 248,00 € Émise le [DATE] Avoirs associés…" at bounding box center [177, 148] width 233 height 195
click at [126, 146] on link "Paiements reçus" at bounding box center [105, 149] width 55 height 10
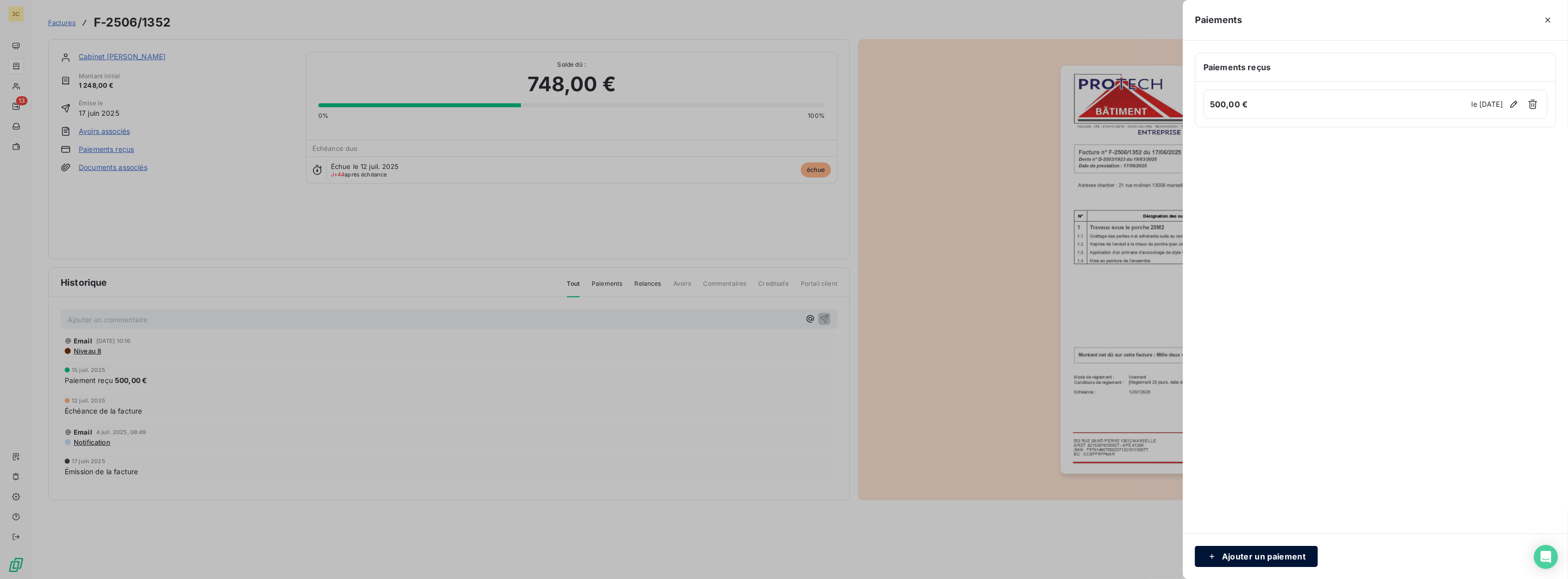
click at [1267, 561] on button "Ajouter un paiement" at bounding box center [1256, 557] width 123 height 21
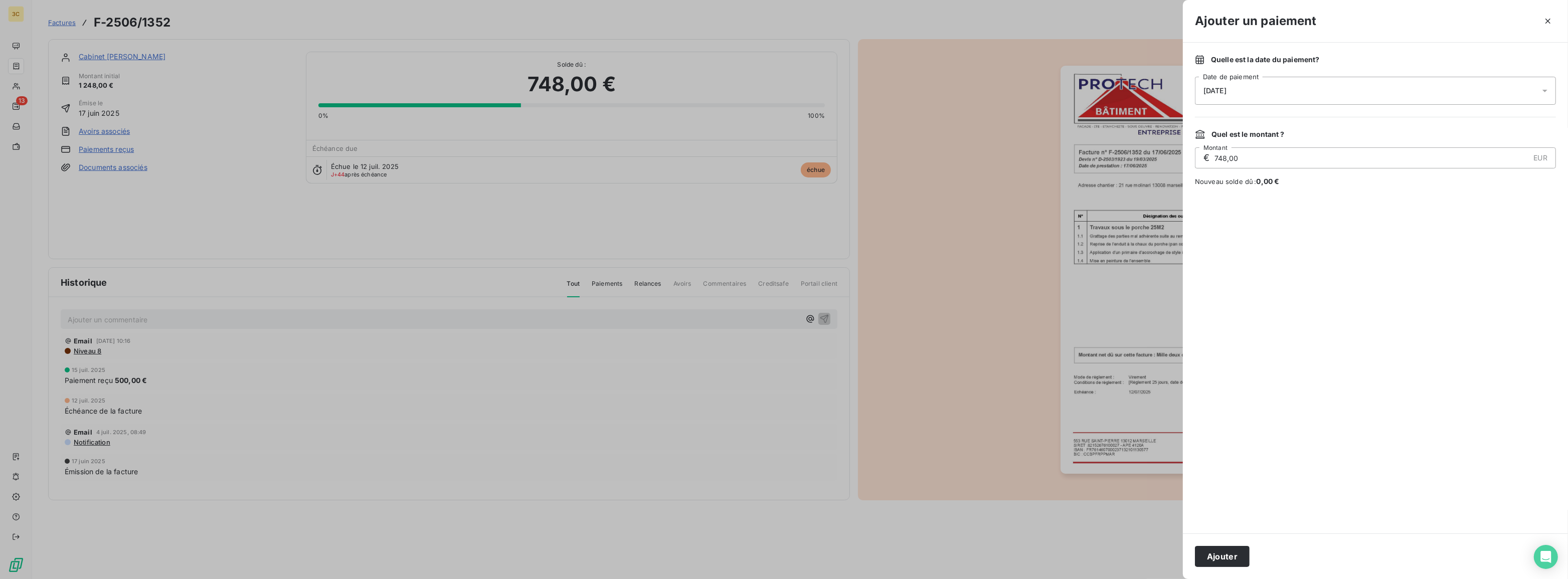
click at [1204, 83] on div "[DATE]" at bounding box center [1375, 91] width 361 height 28
click at [1222, 189] on button "4" at bounding box center [1224, 193] width 20 height 20
click at [1231, 557] on button "Ajouter" at bounding box center [1222, 557] width 55 height 21
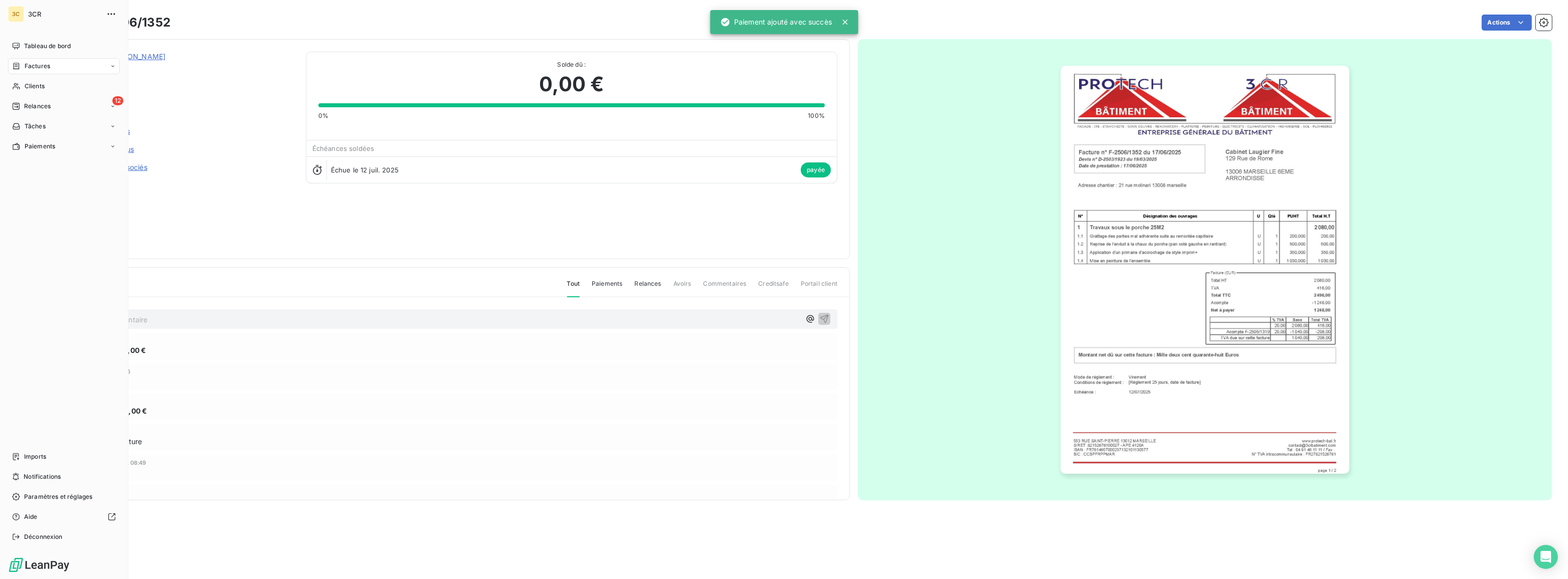
click at [25, 72] on div "Factures" at bounding box center [64, 65] width 112 height 16
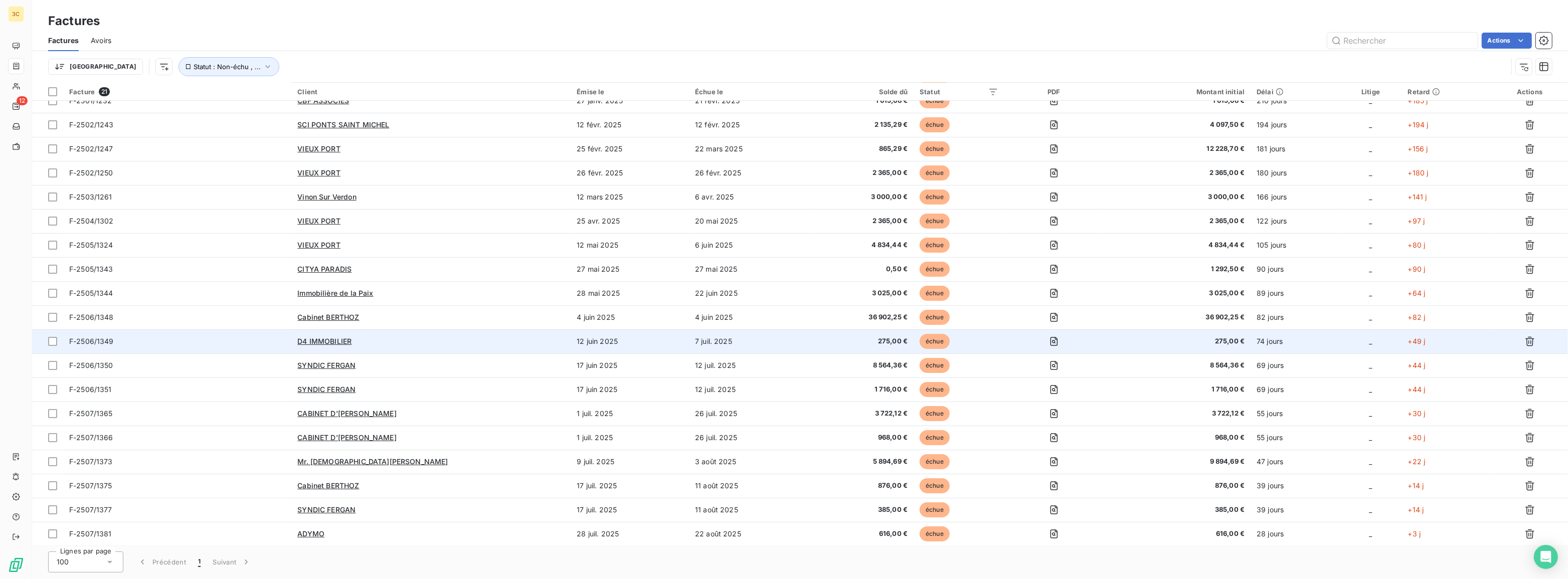
scroll to position [61, 0]
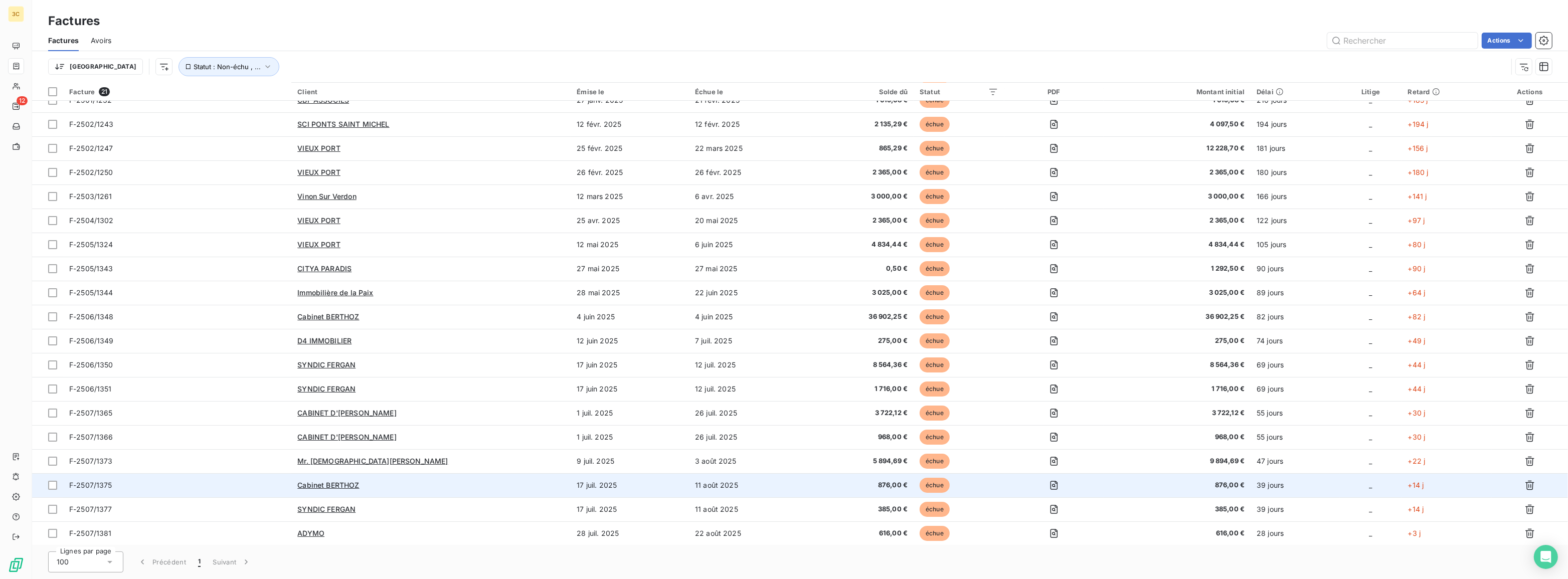
click at [753, 491] on td "11 août 2025" at bounding box center [749, 486] width 121 height 24
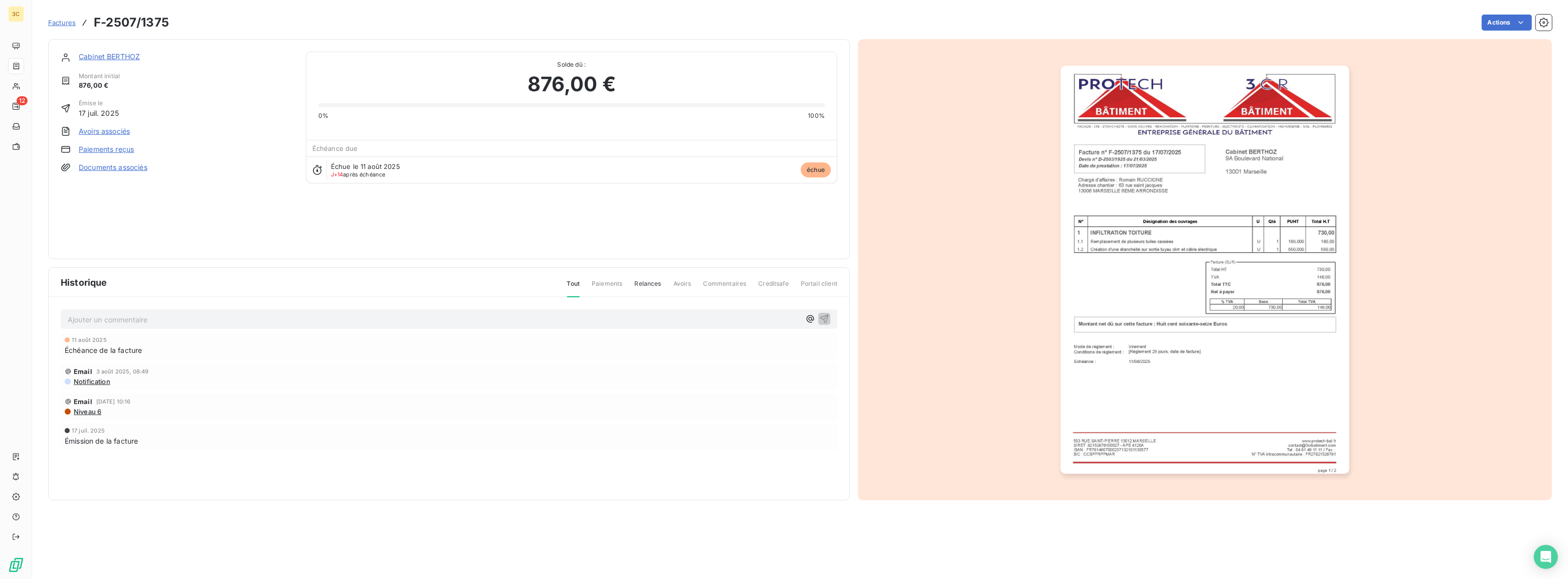
click at [119, 150] on link "Paiements reçus" at bounding box center [105, 149] width 55 height 10
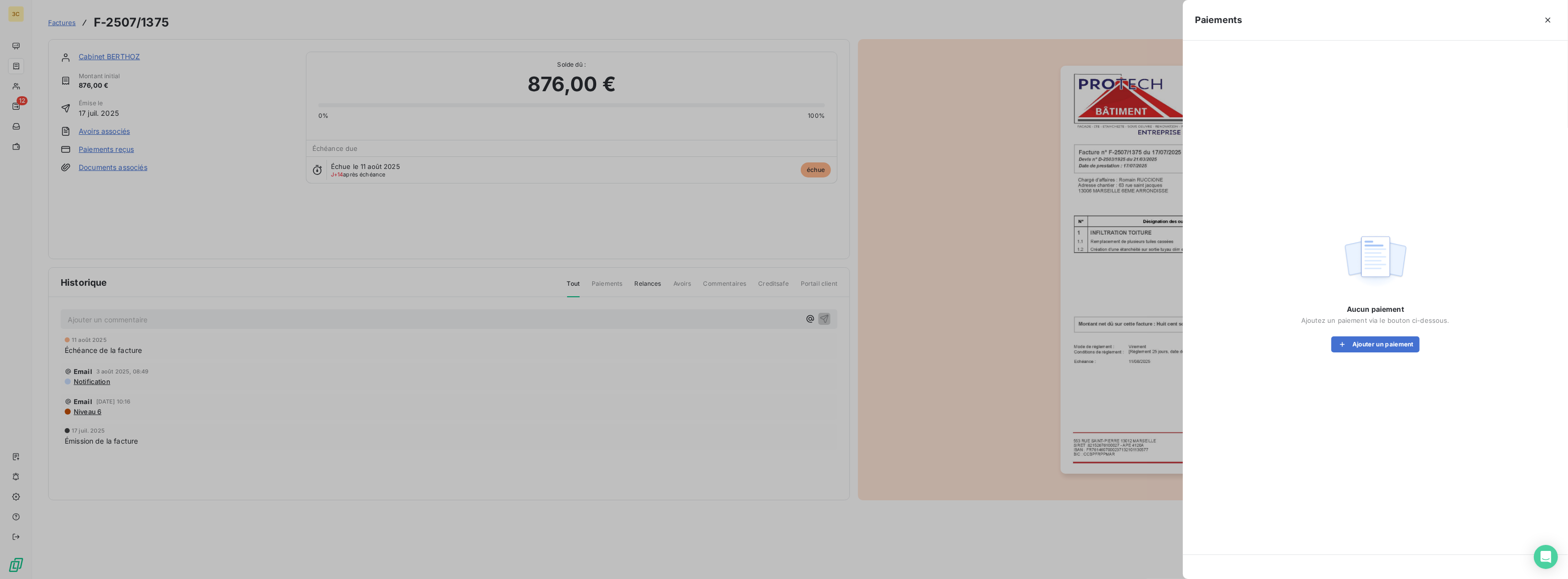
click at [1382, 354] on div "Aucun paiement Ajoutez un paiement via le bouton ci-dessous. Ajouter un paiement" at bounding box center [1375, 291] width 361 height 478
click at [1382, 347] on button "Ajouter un paiement" at bounding box center [1375, 344] width 89 height 16
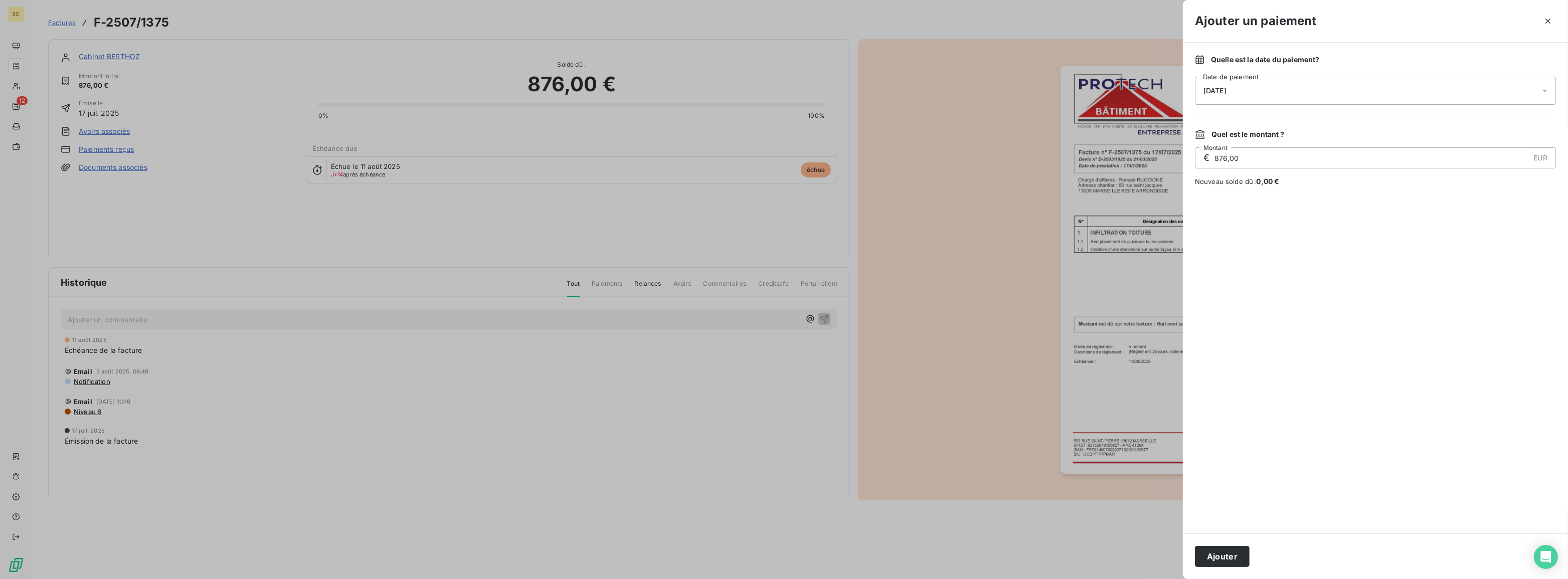
click at [1226, 93] on span "[DATE]" at bounding box center [1214, 91] width 23 height 8
click at [1211, 92] on span "[DATE]" at bounding box center [1214, 91] width 23 height 8
click at [1203, 87] on span "[DATE]" at bounding box center [1214, 91] width 23 height 8
click at [1293, 233] on button "21" at bounding box center [1283, 233] width 20 height 20
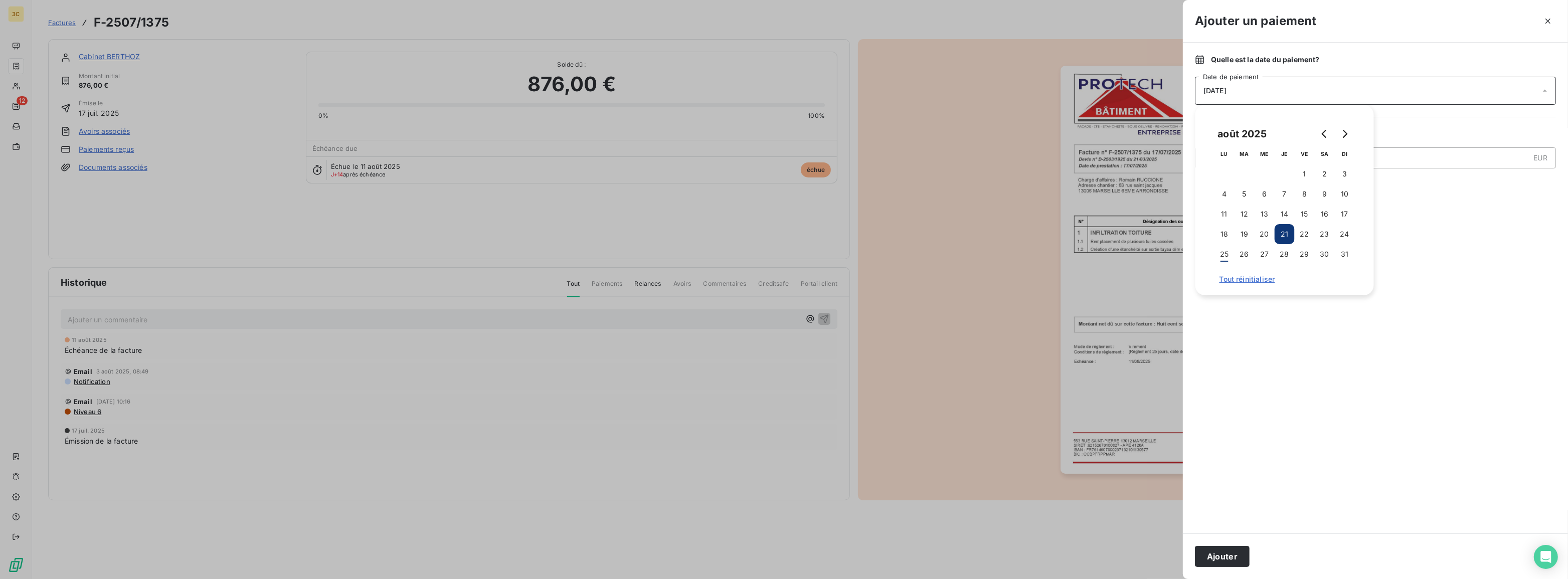
click at [1246, 496] on div at bounding box center [1375, 360] width 361 height 323
click at [1216, 558] on button "Ajouter" at bounding box center [1222, 557] width 55 height 21
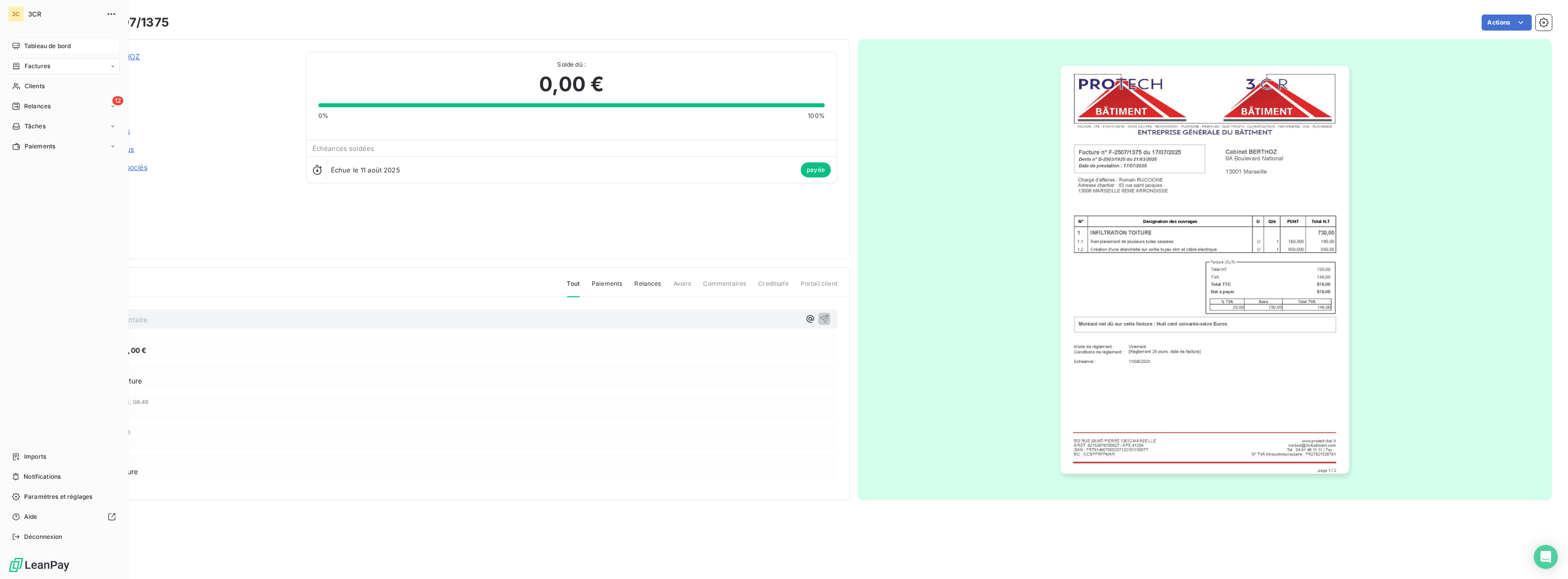
click at [23, 49] on div "Tableau de bord" at bounding box center [64, 46] width 112 height 16
